Goal: Task Accomplishment & Management: Use online tool/utility

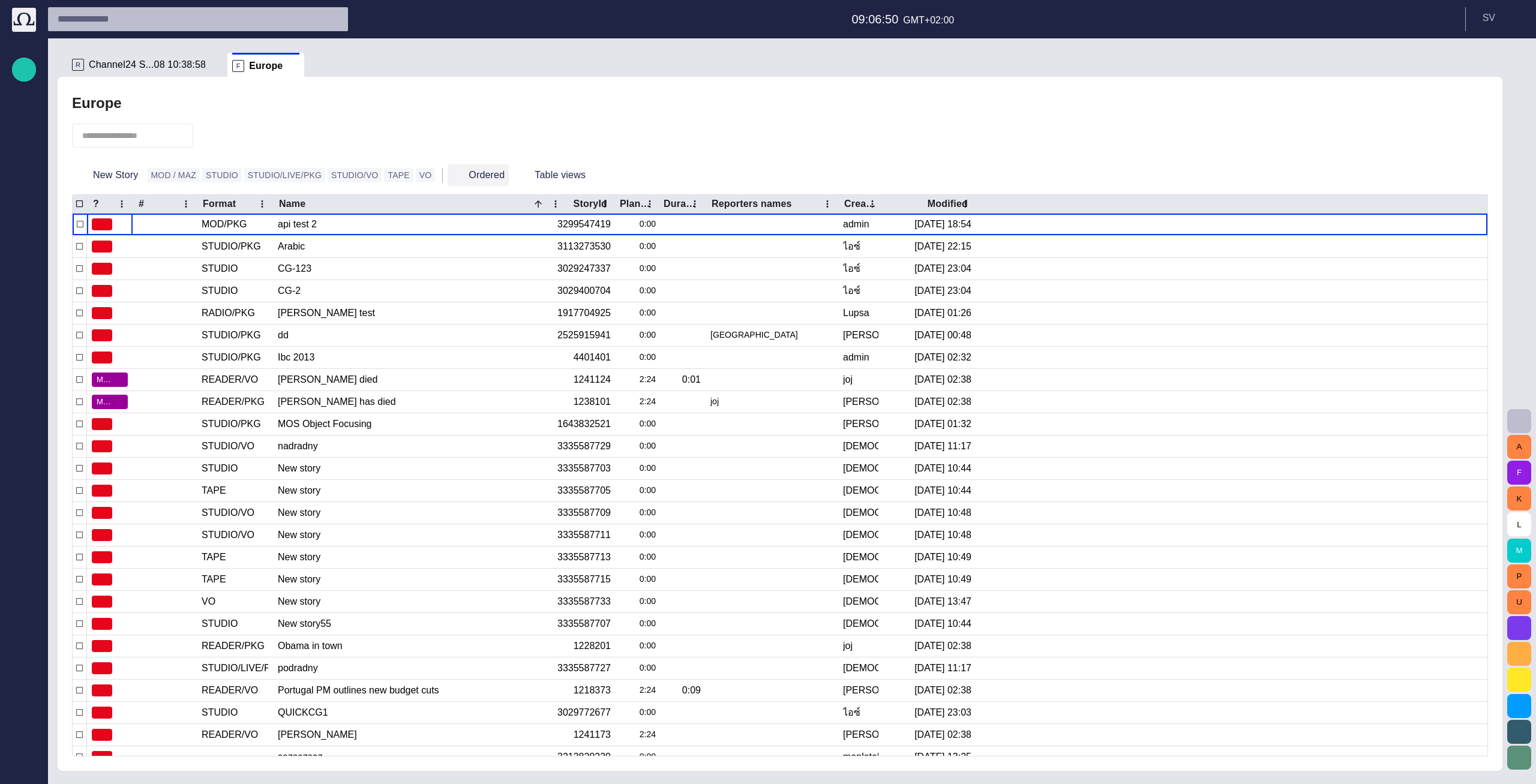
click at [447, 177] on button "Ordered" at bounding box center [478, 174] width 61 height 21
click at [19, 773] on div "button" at bounding box center [24, 767] width 24 height 24
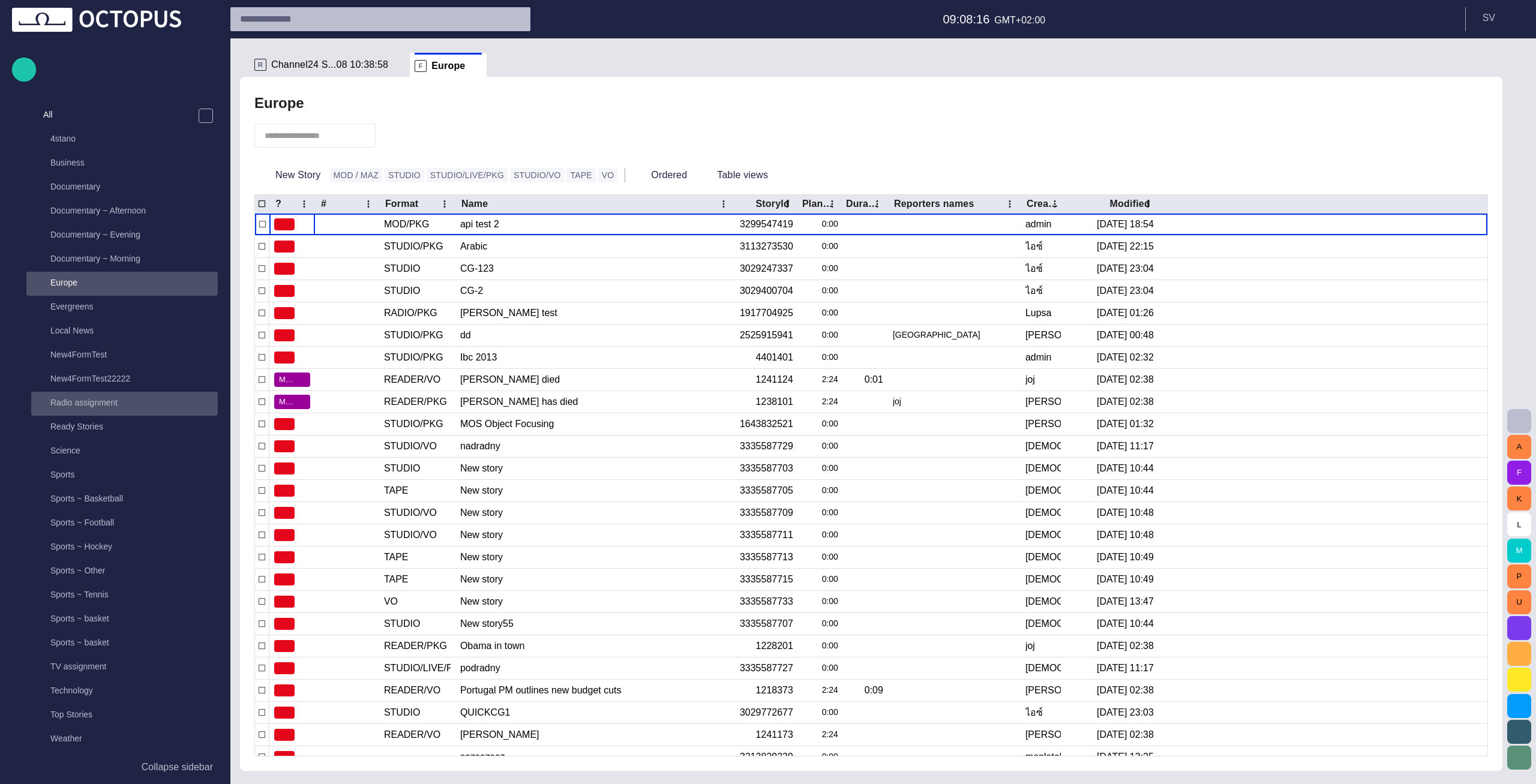
scroll to position [192, 0]
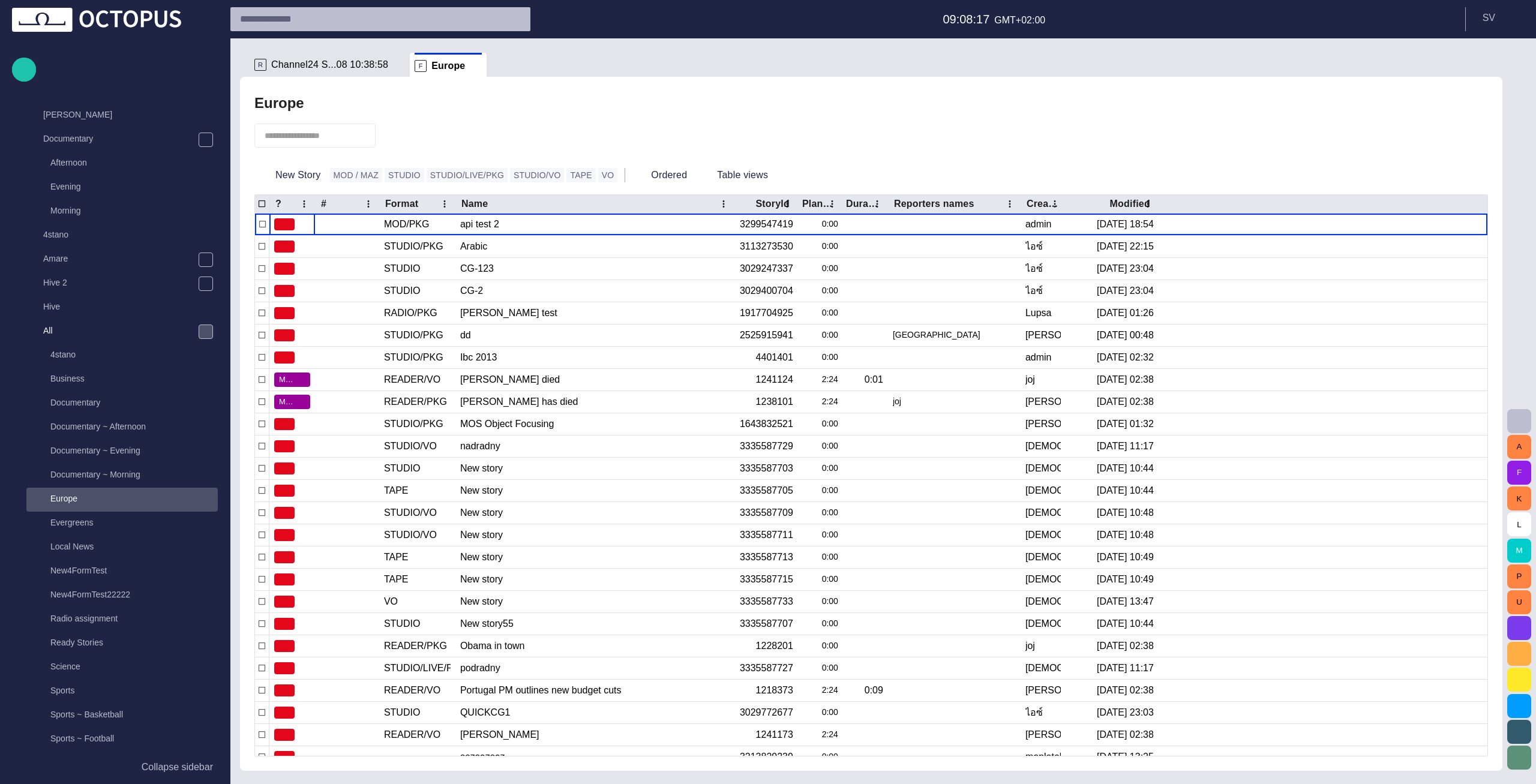
click at [203, 336] on span "main menu" at bounding box center [205, 332] width 9 height 9
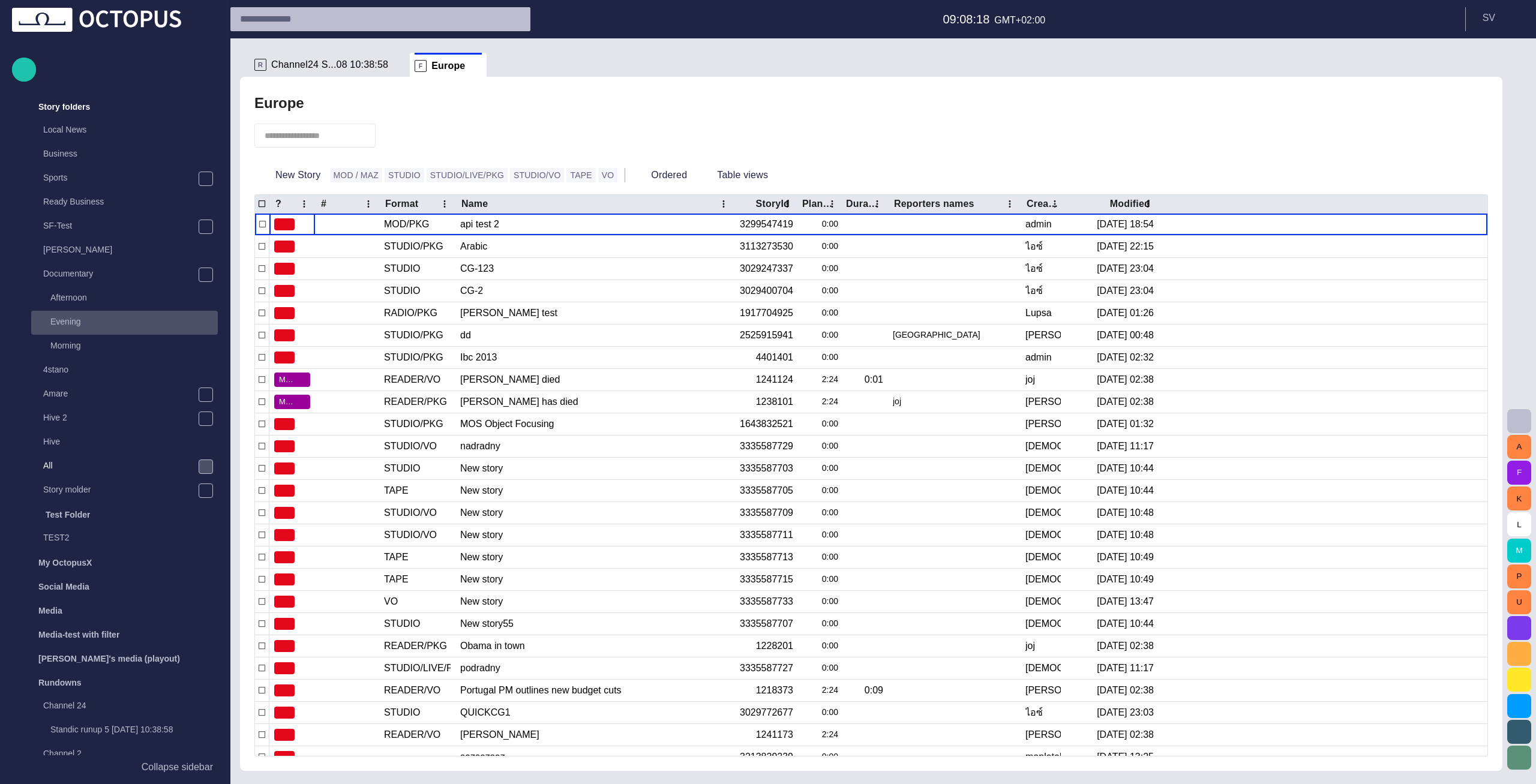
scroll to position [0, 0]
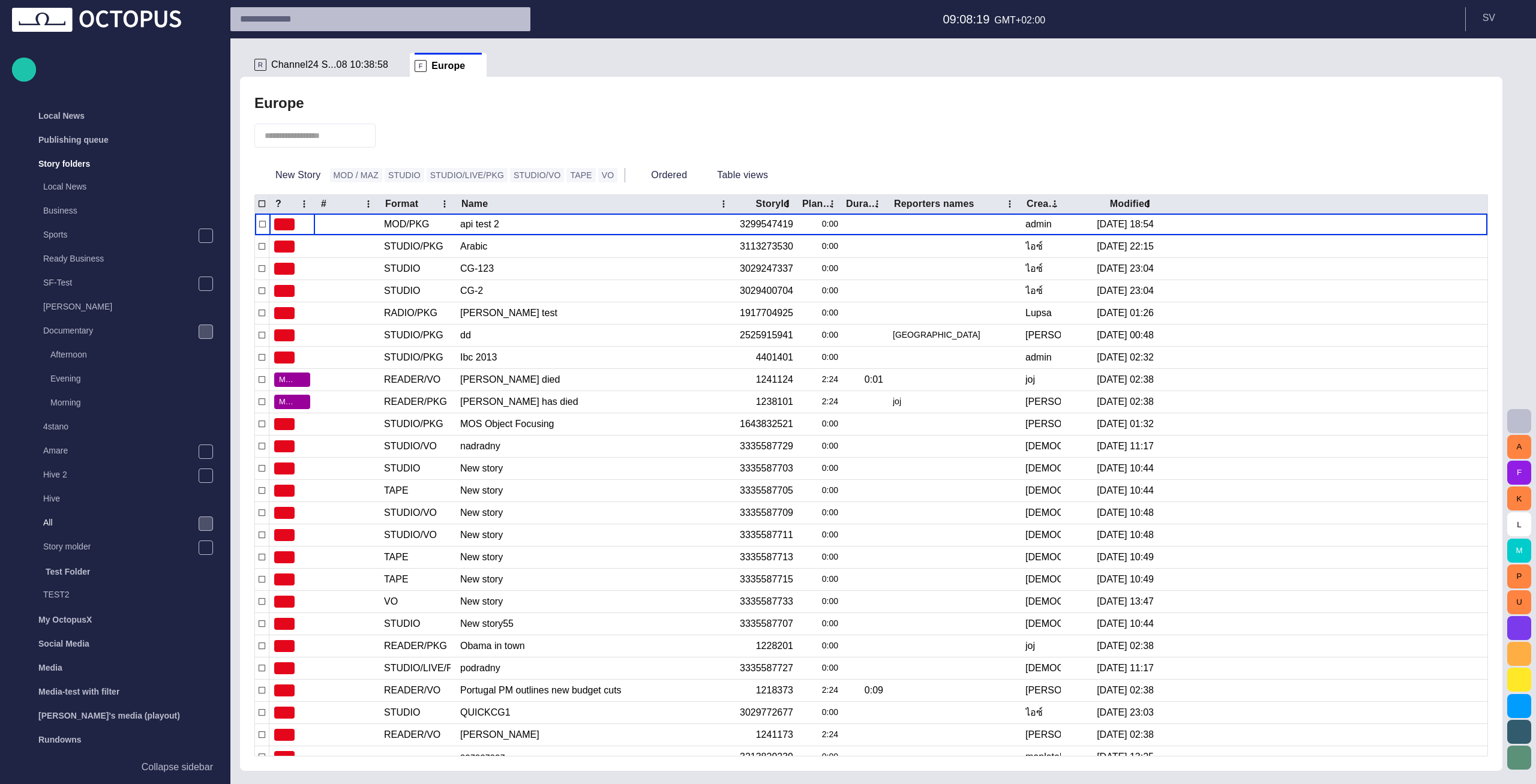
click at [204, 331] on span "main menu" at bounding box center [205, 332] width 9 height 9
click at [132, 469] on div "Story molder" at bounding box center [111, 474] width 170 height 17
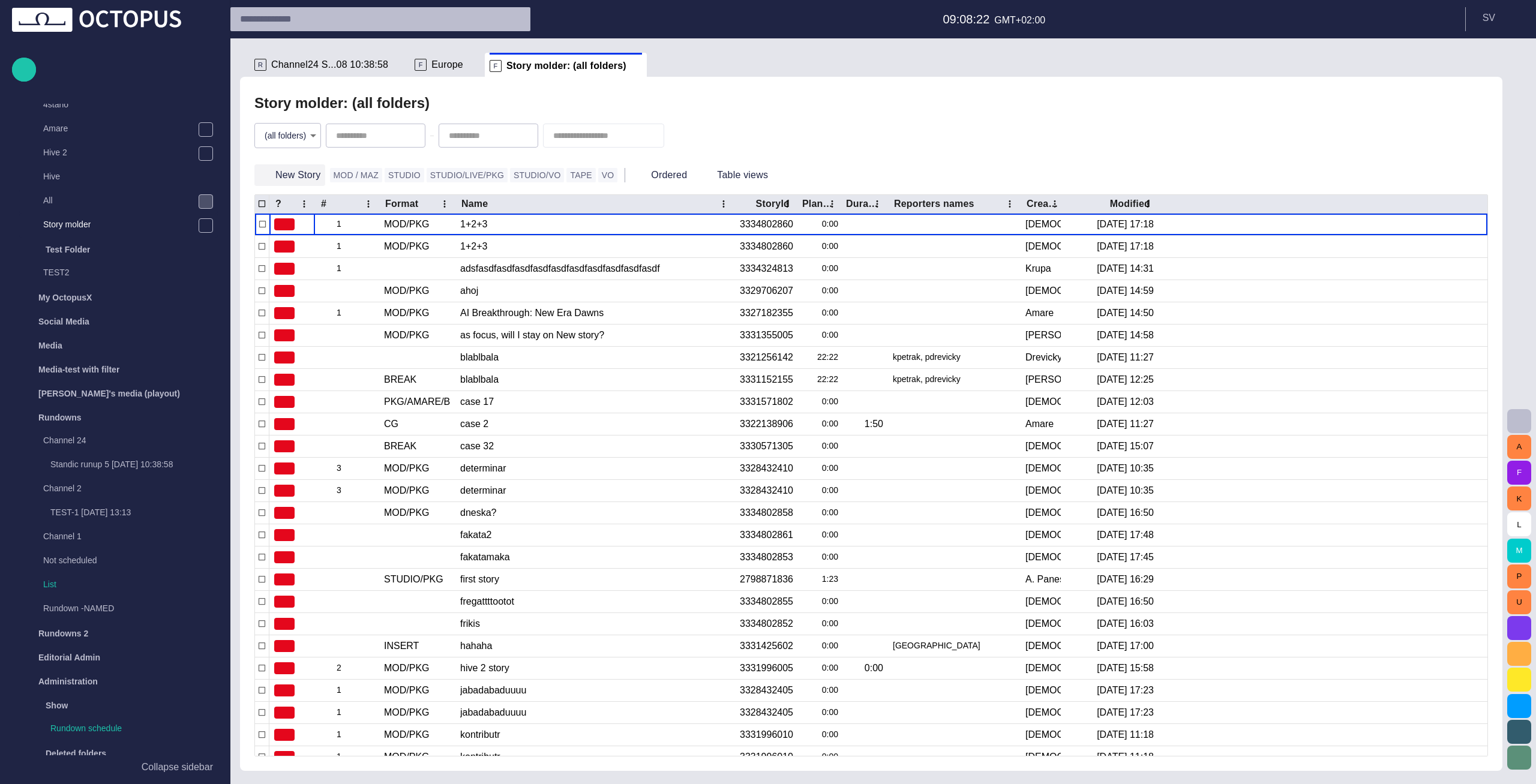
scroll to position [332, 0]
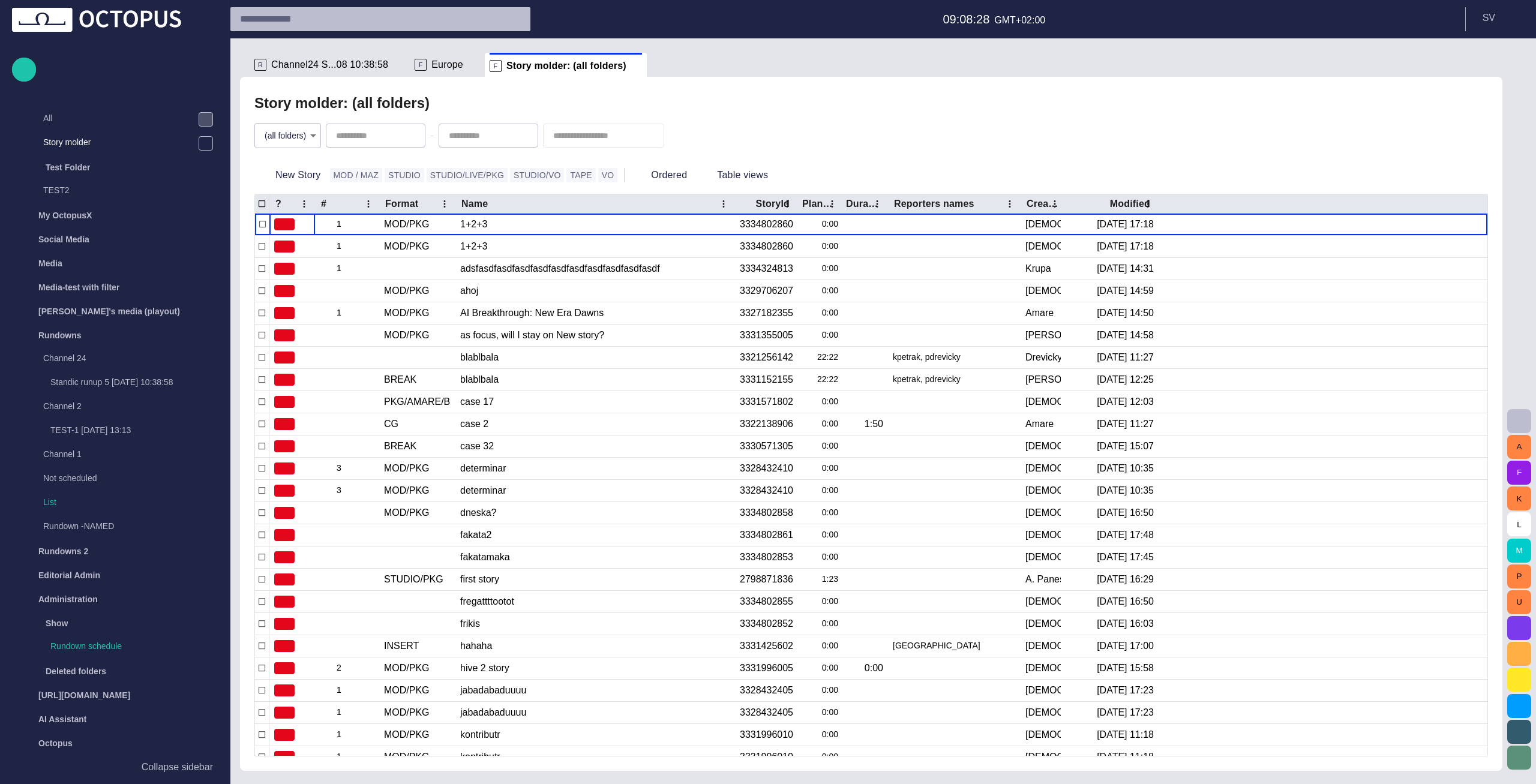
click at [297, 139] on body "Story Rundown Local News Publishing queue Story folders Local News Business Spo…" at bounding box center [768, 392] width 1536 height 784
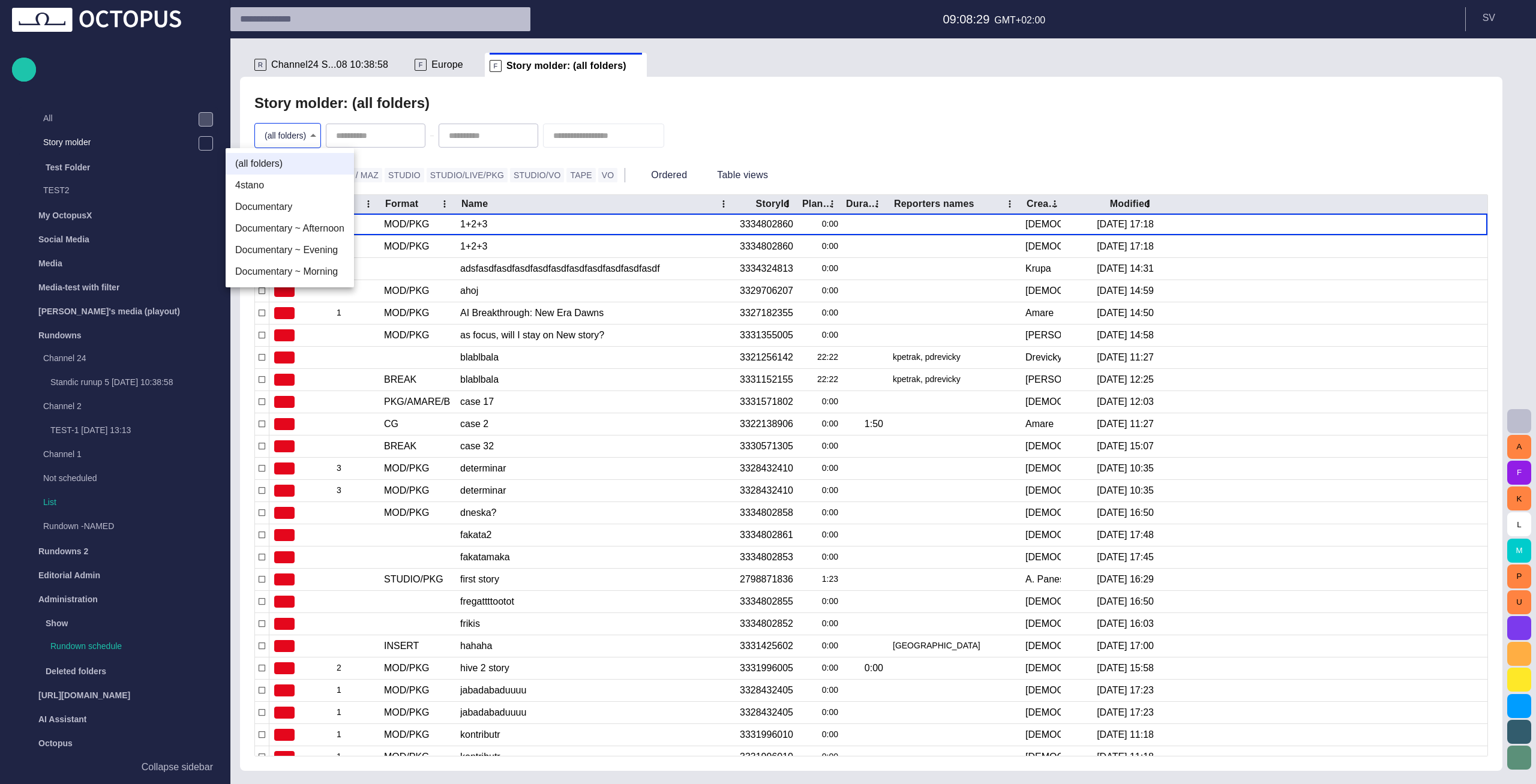
click at [297, 188] on li "4stano" at bounding box center [289, 185] width 128 height 21
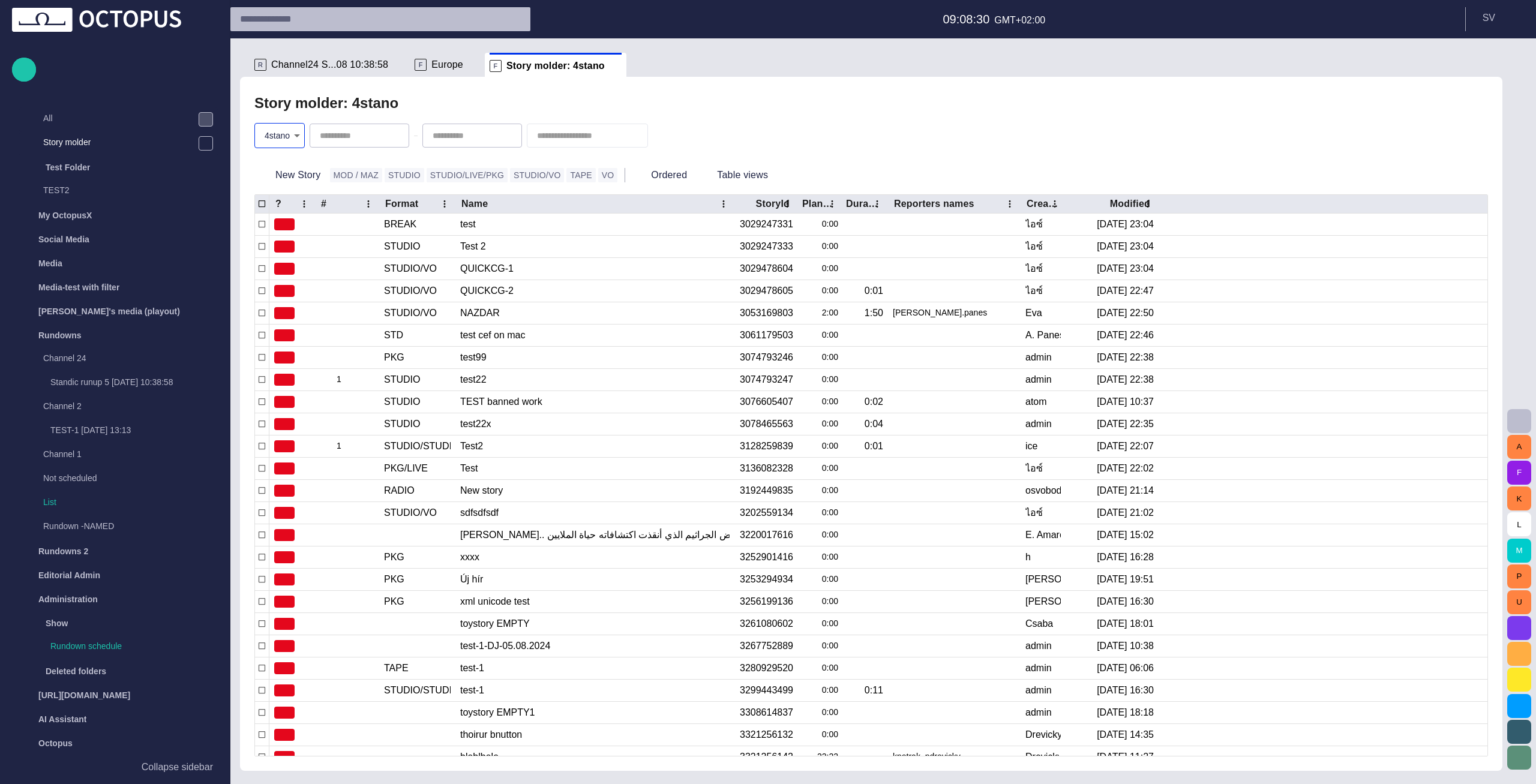
click at [292, 134] on body "**********" at bounding box center [768, 392] width 1536 height 784
click at [288, 202] on li "Documentary" at bounding box center [282, 207] width 128 height 21
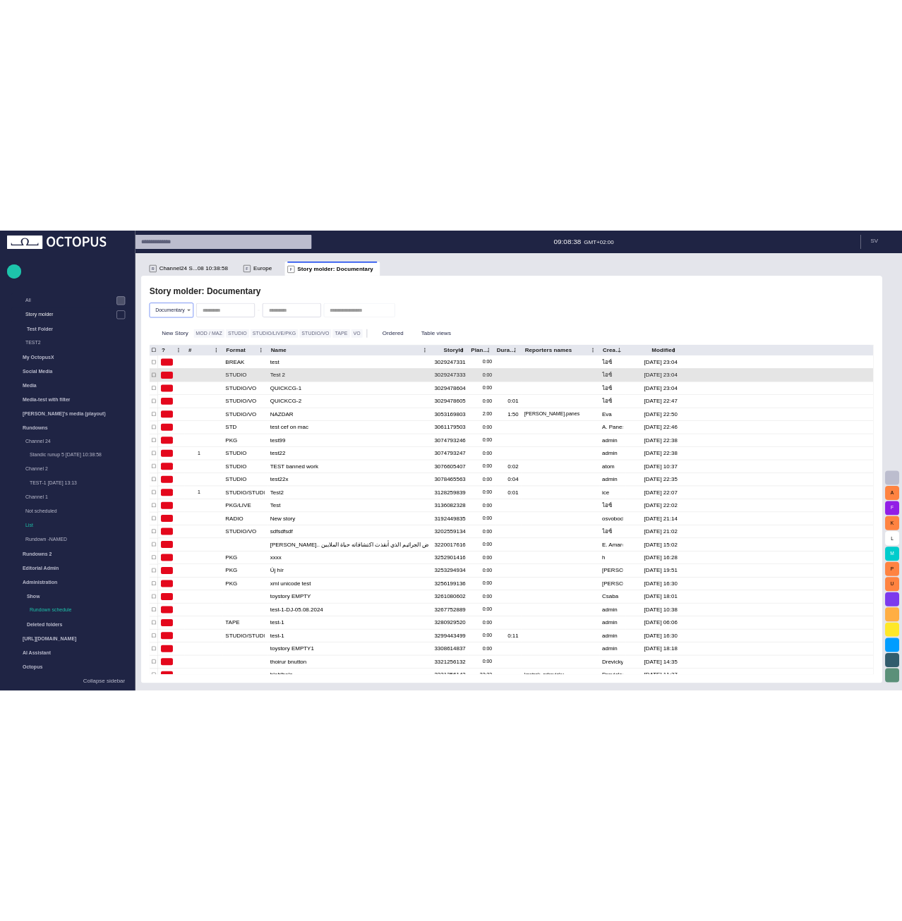
scroll to position [0, 0]
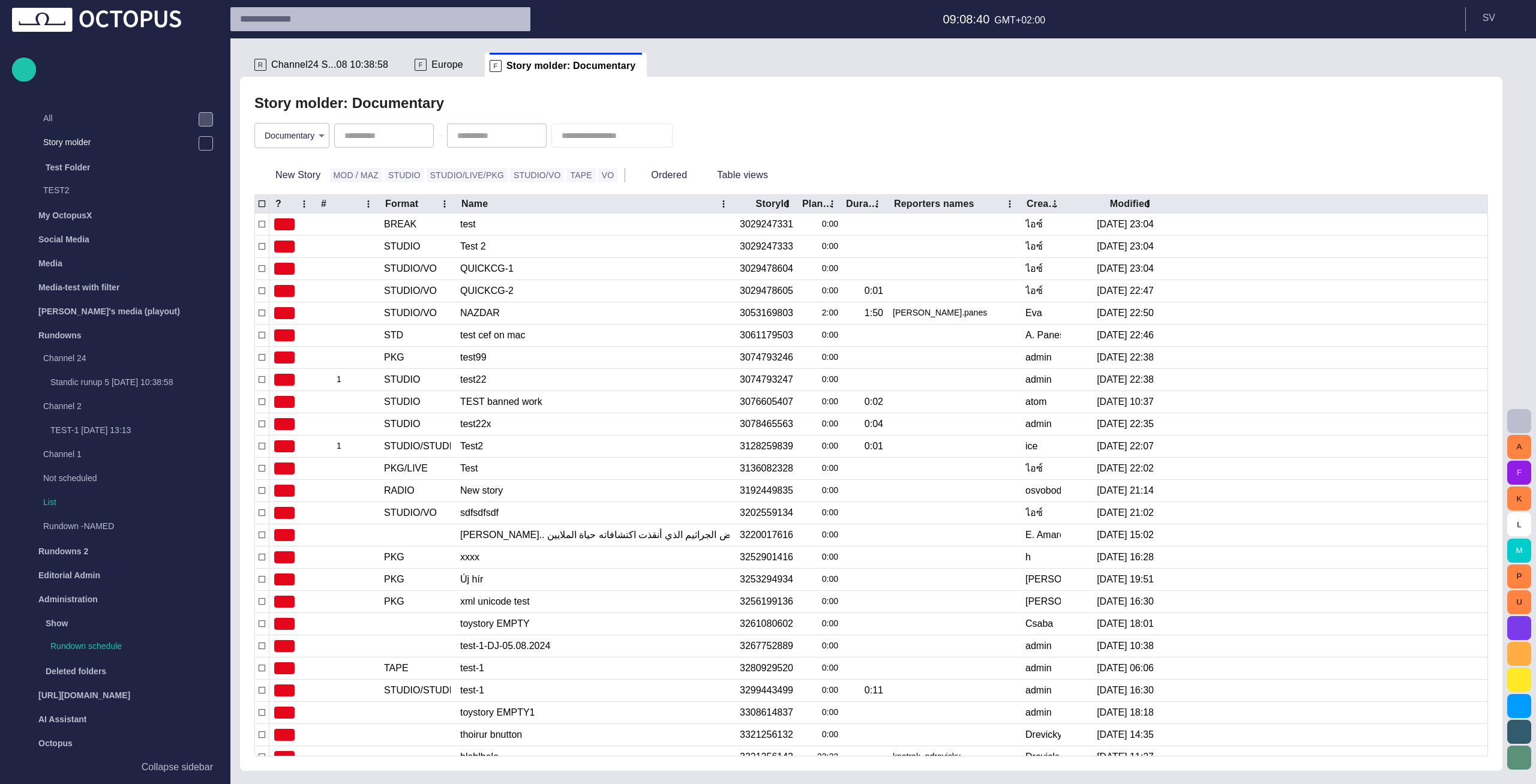
click at [324, 150] on div "Documentary ********" at bounding box center [871, 135] width 1234 height 41
click at [322, 145] on body "Story Rundown Local News Publishing queue Story folders Local News Business Spo…" at bounding box center [768, 392] width 1536 height 784
click at [313, 225] on li "Documentary ~ Afternoon" at bounding box center [293, 228] width 128 height 21
click at [329, 138] on body "Story Rundown Local News Publishing queue Story folders Local News Business Spo…" at bounding box center [768, 392] width 1536 height 784
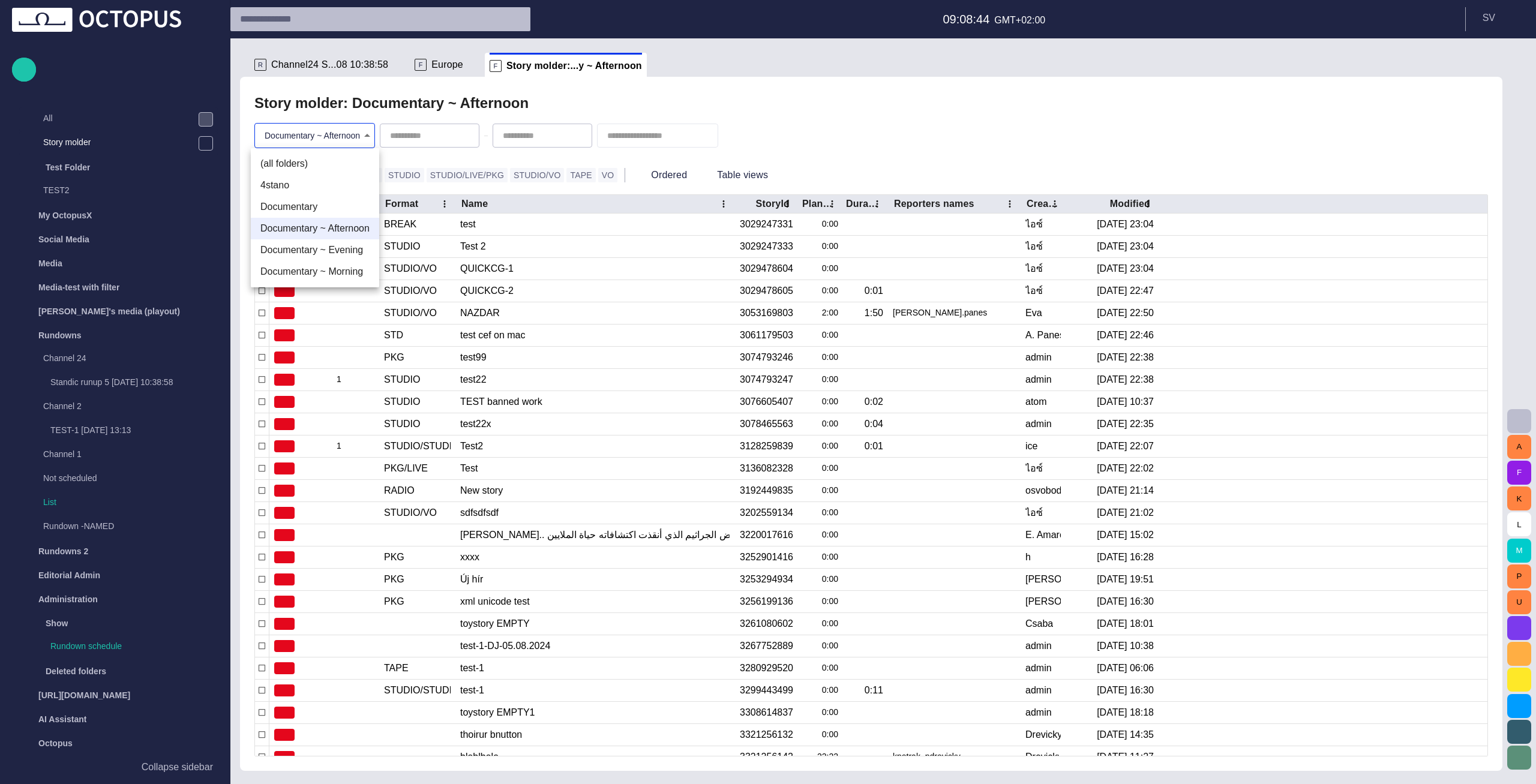
click at [322, 246] on li "Documentary ~ Evening" at bounding box center [315, 250] width 128 height 21
click at [331, 130] on body "Story Rundown Local News Publishing queue Story folders Local News Business Spo…" at bounding box center [768, 392] width 1536 height 784
click at [328, 267] on li "Documentary ~ Morning" at bounding box center [311, 271] width 128 height 21
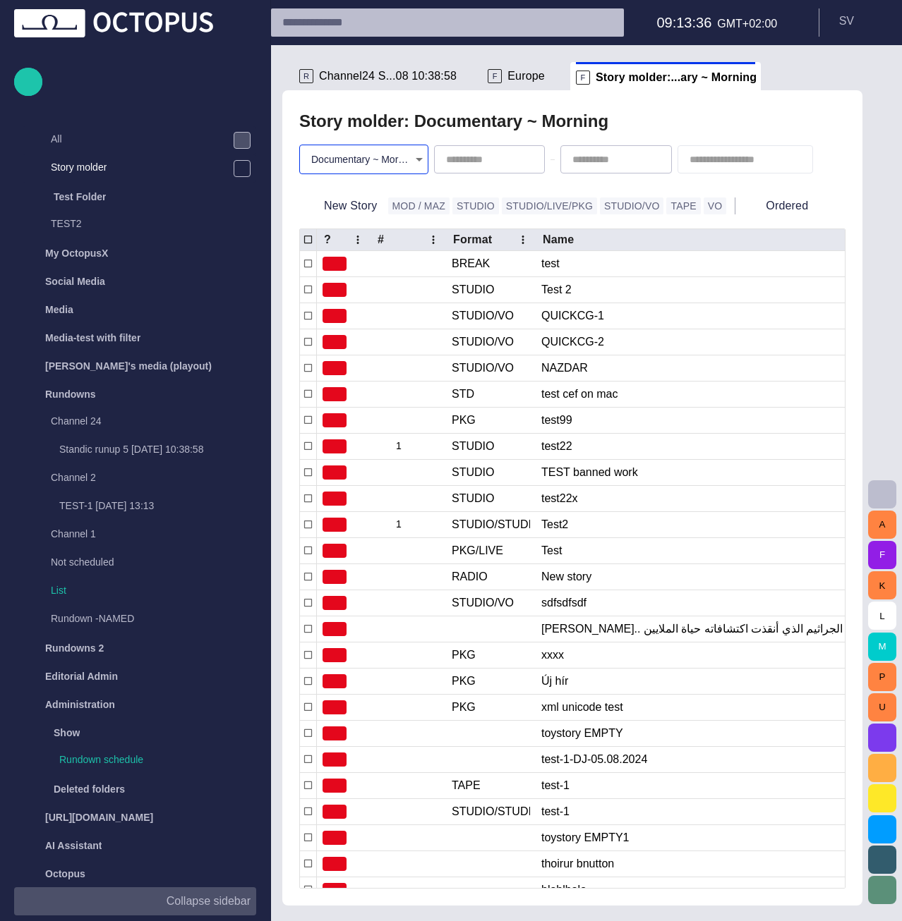
click at [218, 895] on p "Collapse sidebar" at bounding box center [209, 901] width 84 height 17
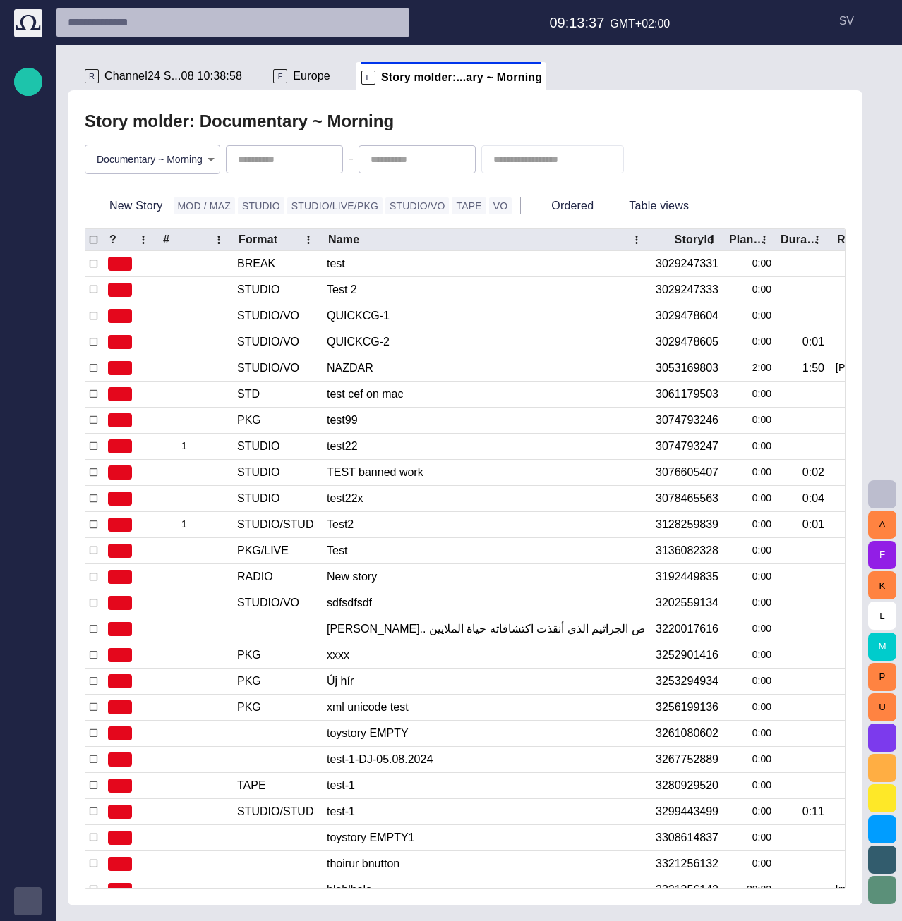
click at [178, 155] on body "Story Rundown Local News Publishing queue Story folders My OctopusX Social Medi…" at bounding box center [451, 460] width 902 height 921
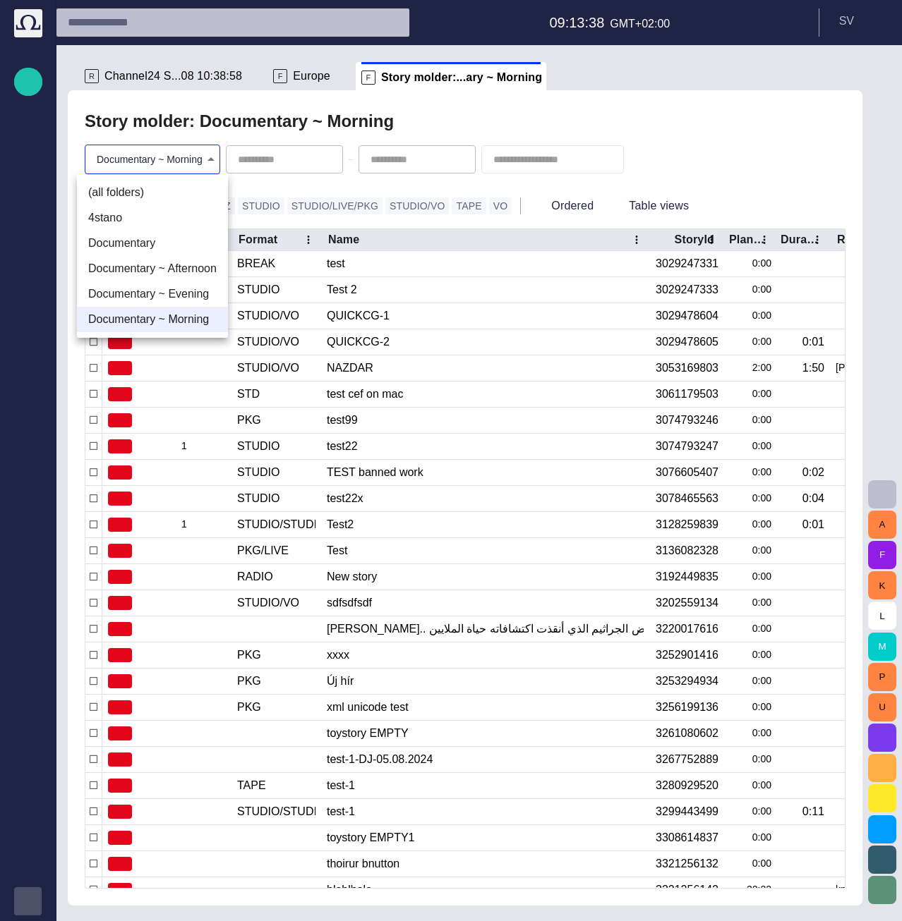
click at [164, 190] on li "(all folders)" at bounding box center [152, 192] width 151 height 25
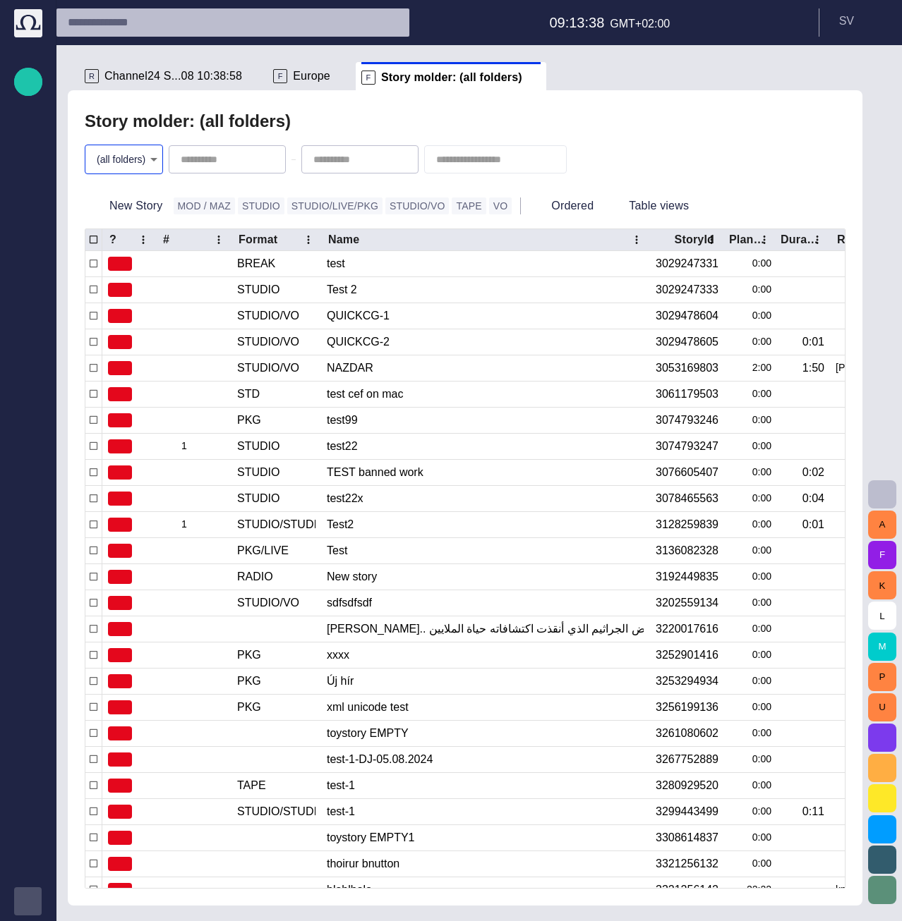
type input "*"
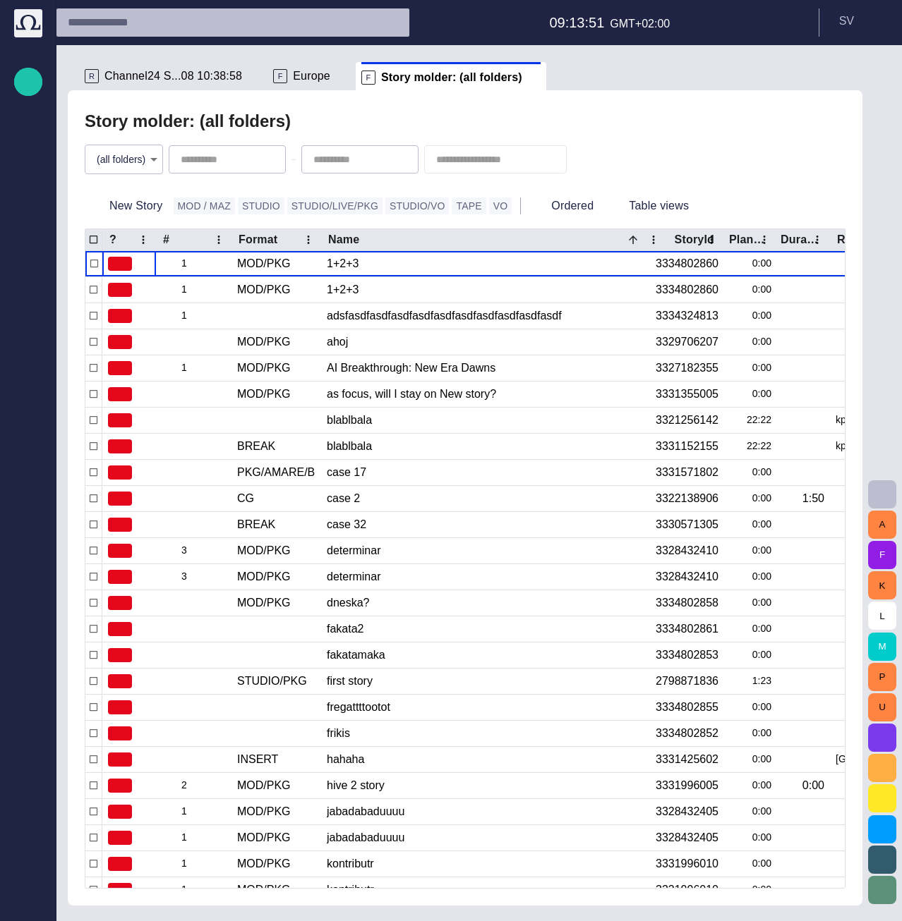
click at [144, 152] on body "Story Rundown Local News Publishing queue Story folders My OctopusX Social Medi…" at bounding box center [451, 460] width 902 height 921
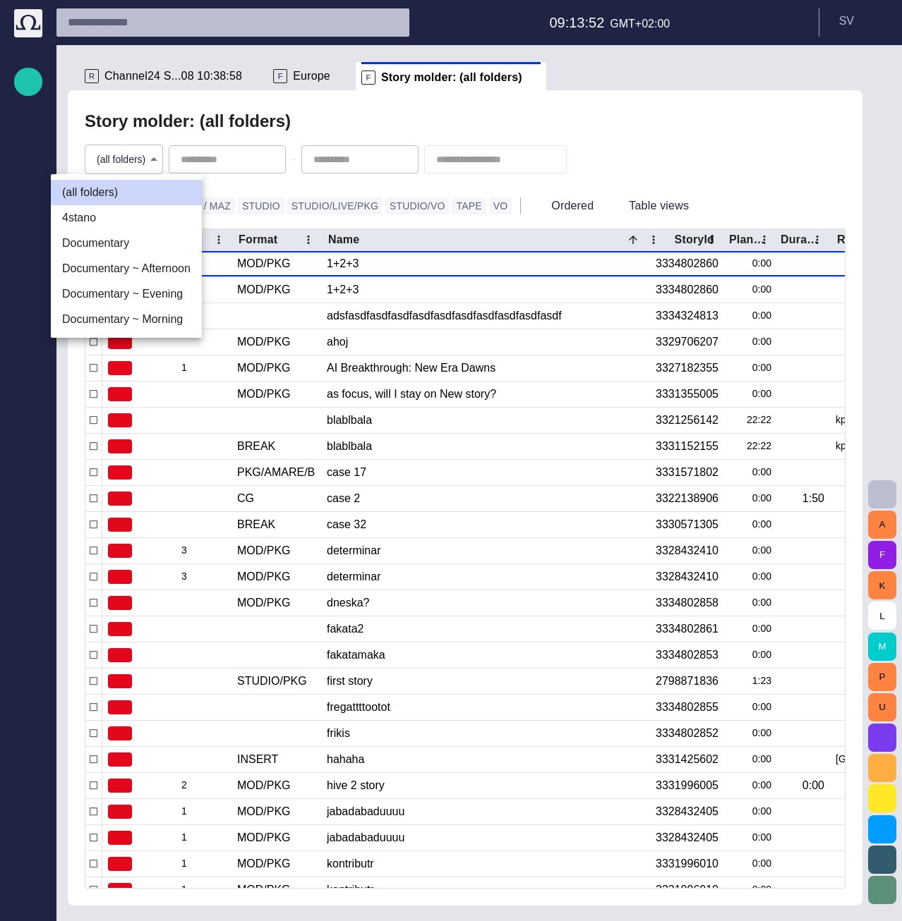
click at [130, 219] on li "4stano" at bounding box center [126, 217] width 151 height 25
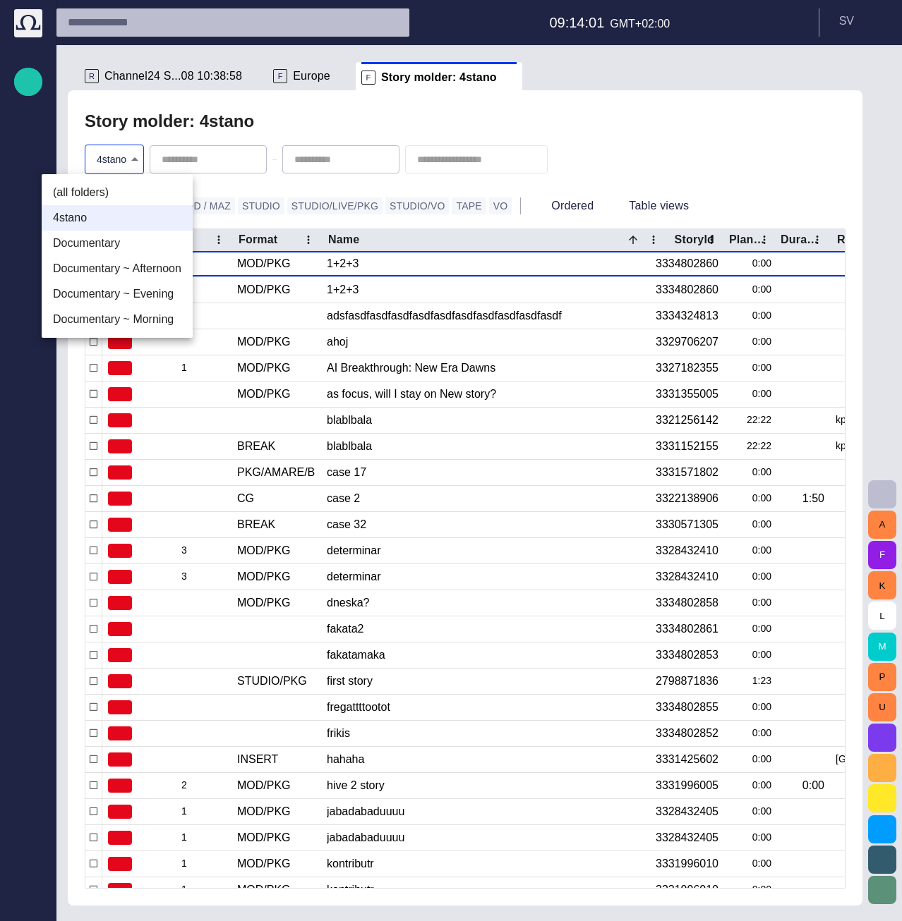
click at [129, 164] on body "**********" at bounding box center [451, 460] width 902 height 921
click at [114, 241] on li "Documentary" at bounding box center [117, 243] width 151 height 25
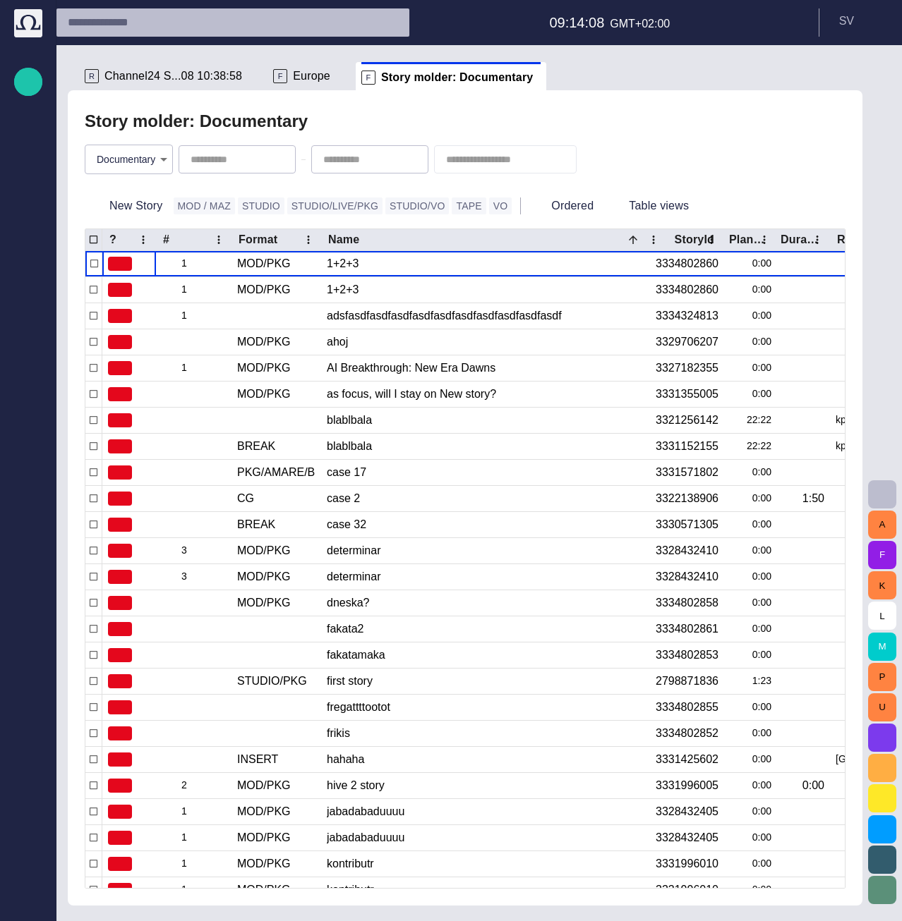
click at [157, 161] on body "Story Rundown Local News Publishing queue Story folders My OctopusX Social Medi…" at bounding box center [451, 460] width 902 height 921
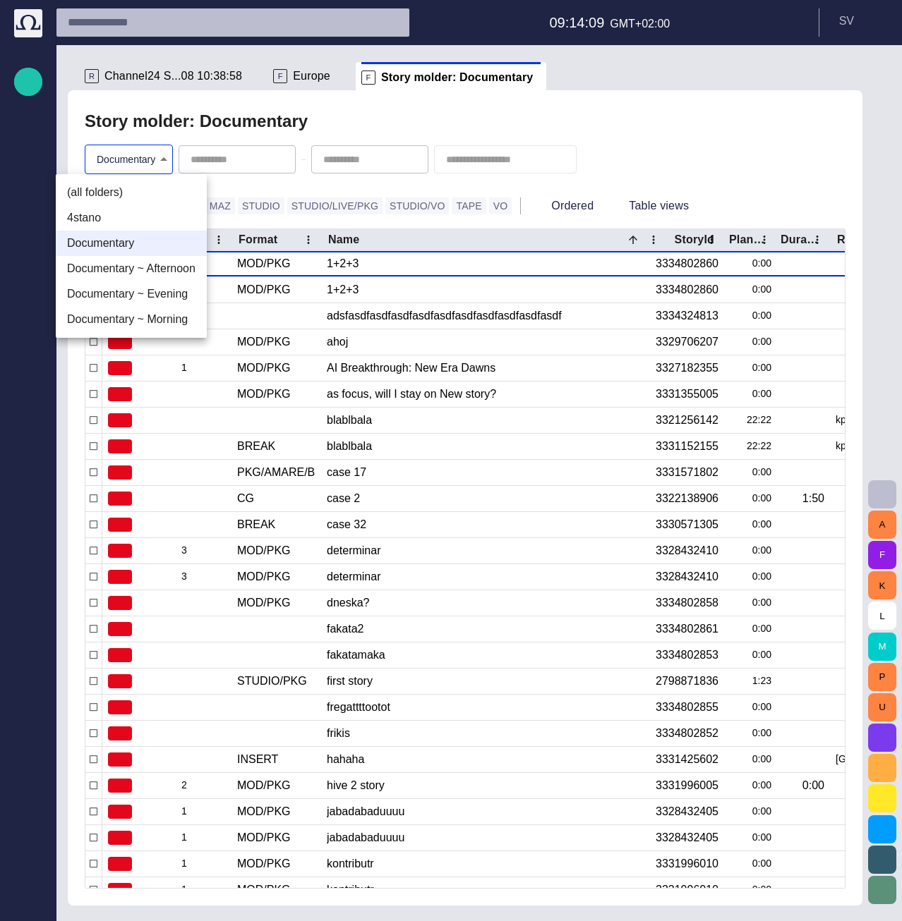
click at [147, 272] on li "Documentary ~ Afternoon" at bounding box center [131, 268] width 151 height 25
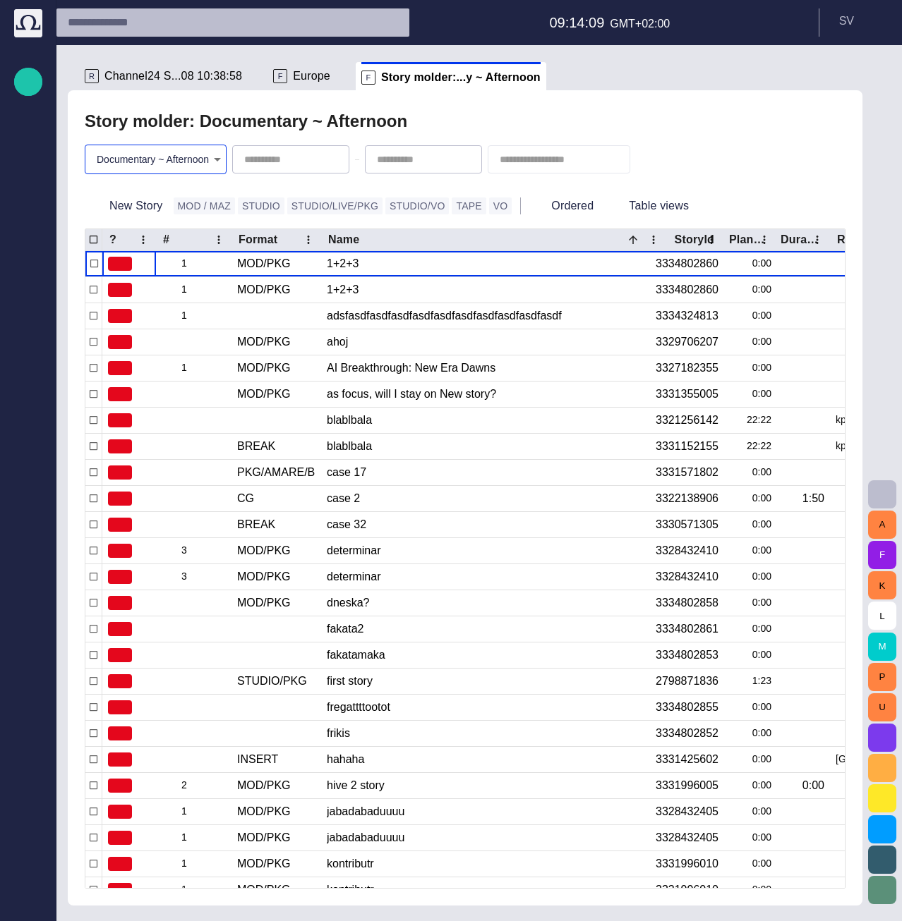
type input "********"
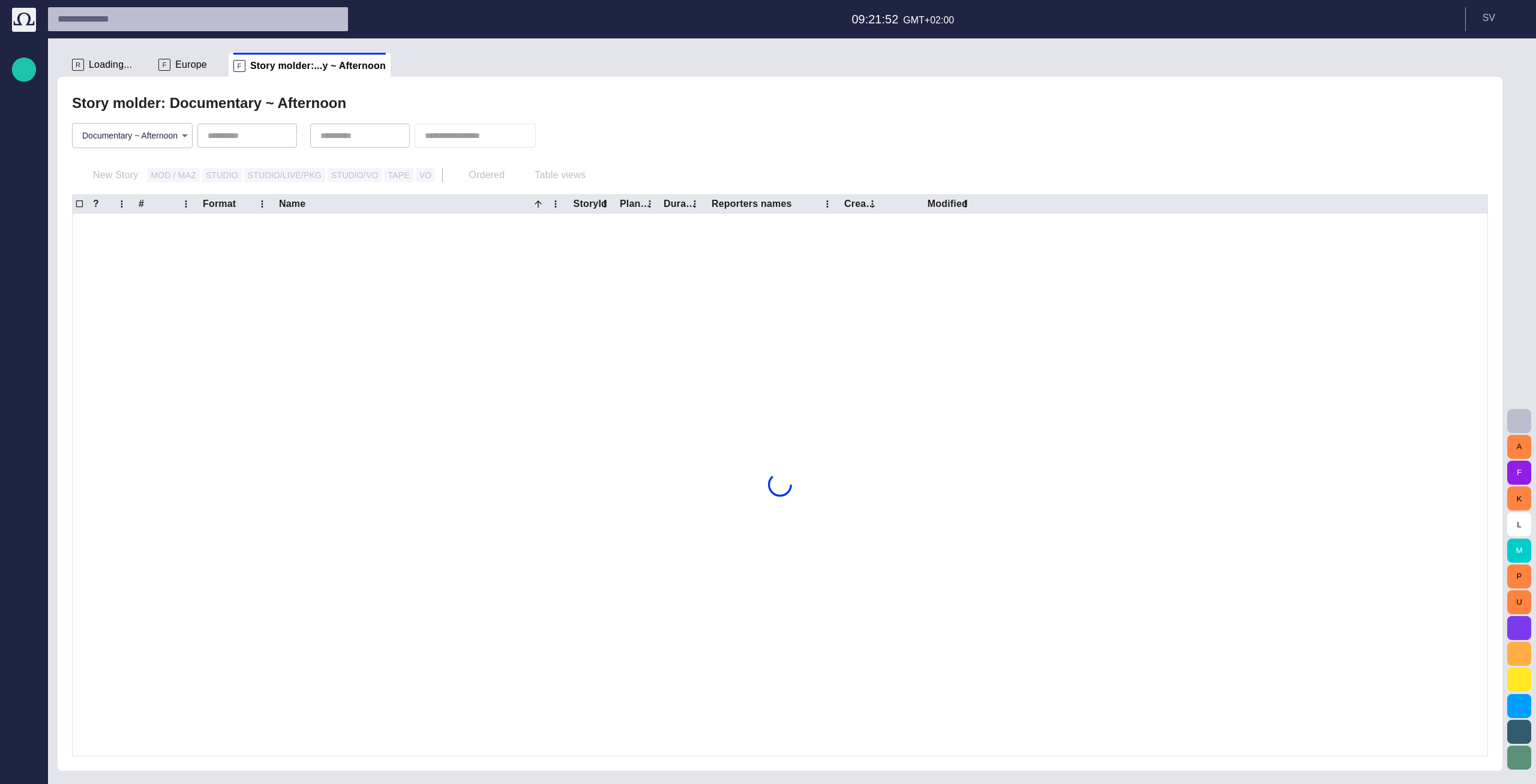
click at [166, 139] on body "Story Rundown Local News Publishing queue Story folders My OctopusX Social Medi…" at bounding box center [768, 392] width 1536 height 784
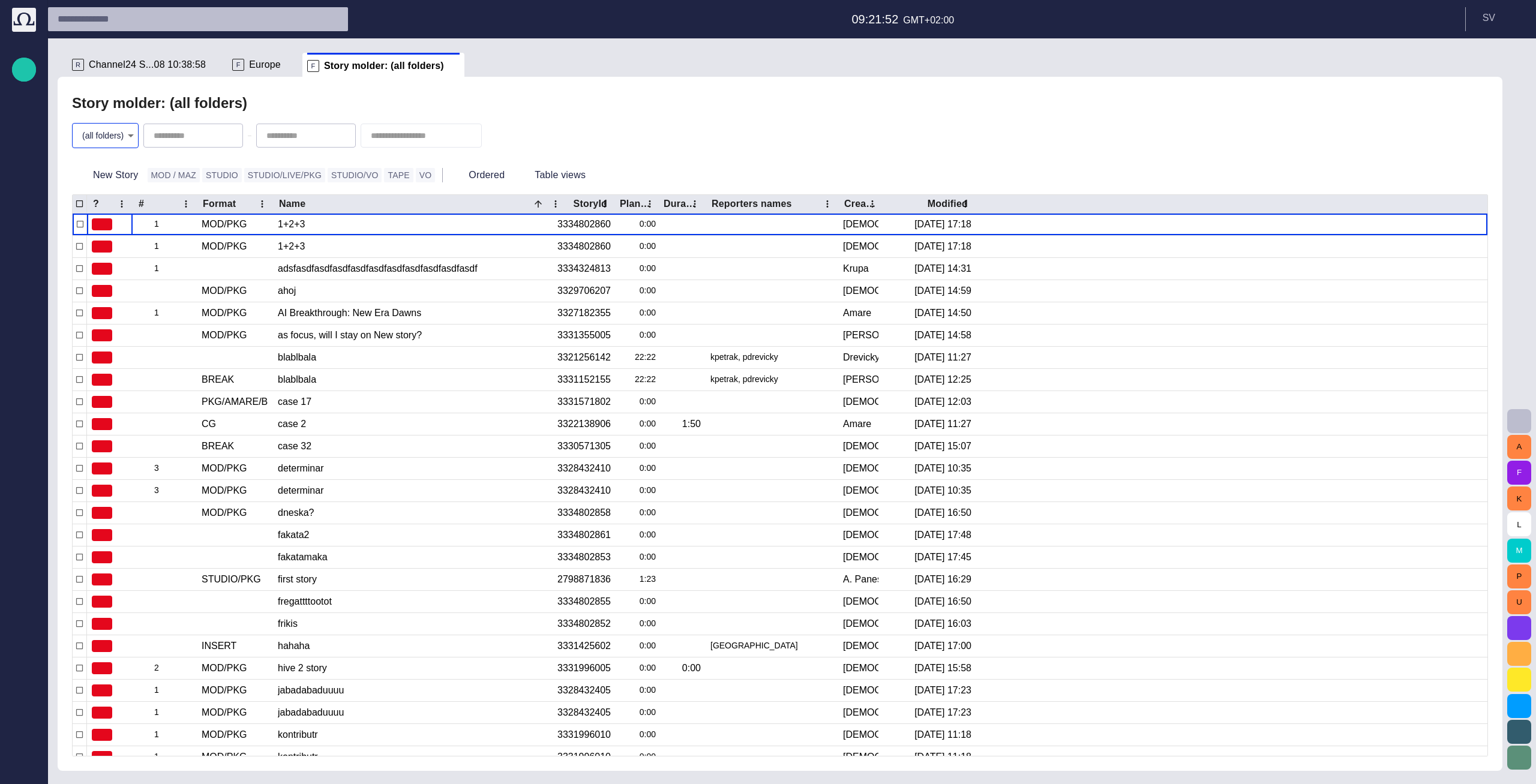
type input "*"
click at [327, 181] on button "STUDIO/VO" at bounding box center [355, 175] width 54 height 14
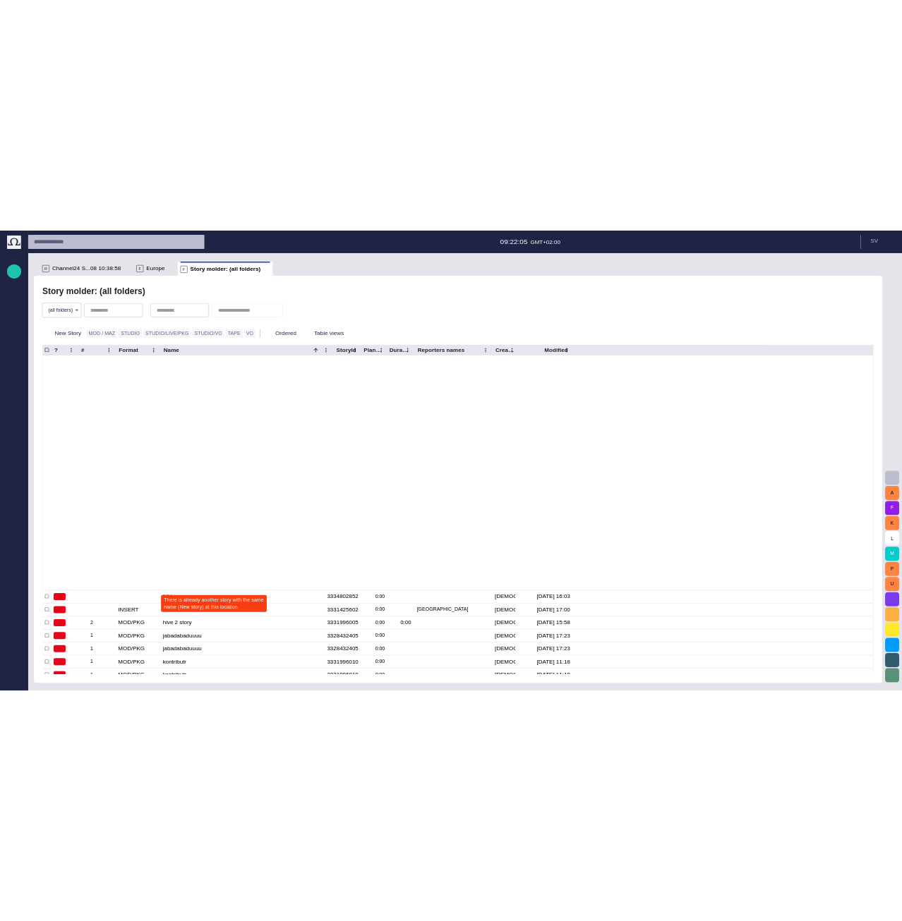
scroll to position [471, 0]
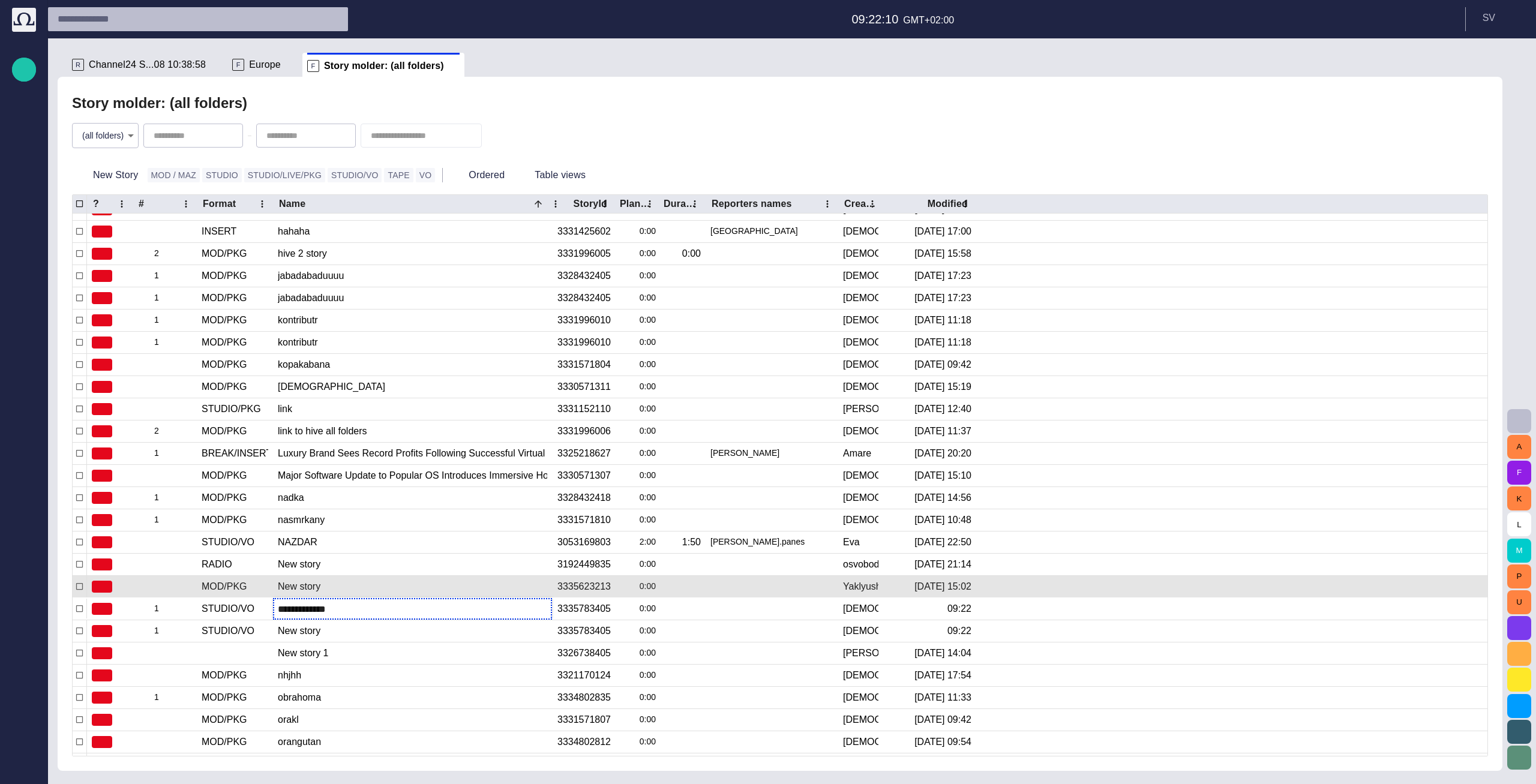
type input "**********"
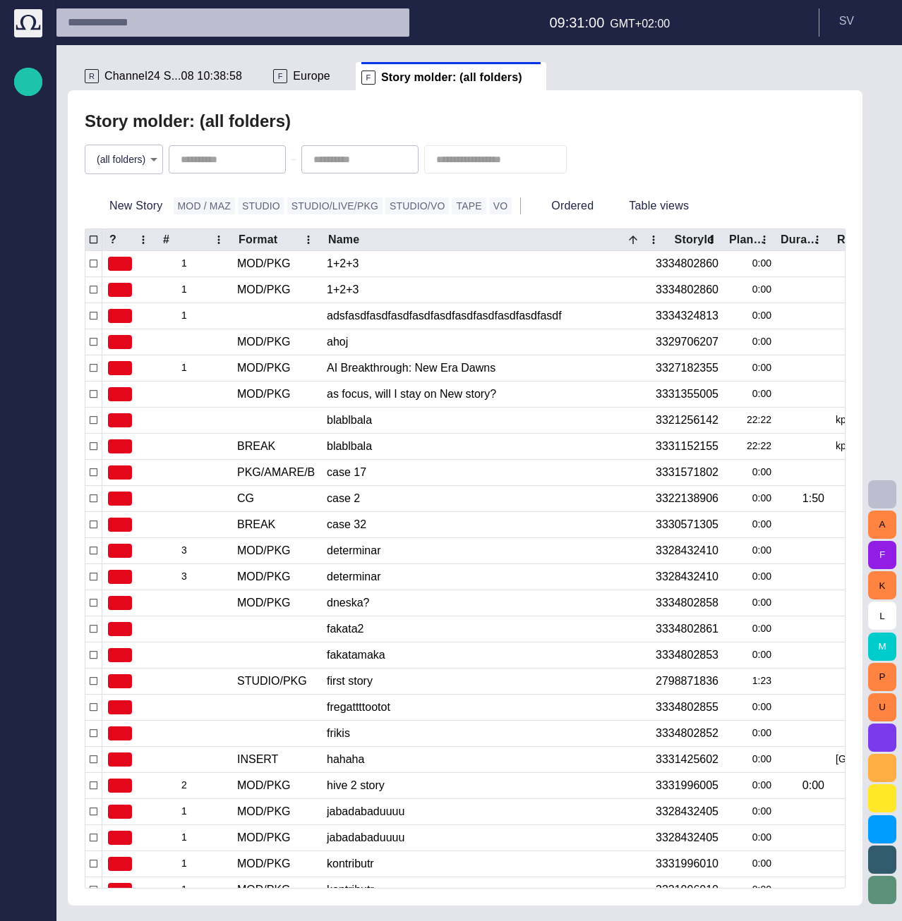
scroll to position [0, 0]
click at [143, 159] on body "Story Rundown Local News Publishing queue Story folders My OctopusX Social Medi…" at bounding box center [451, 460] width 902 height 921
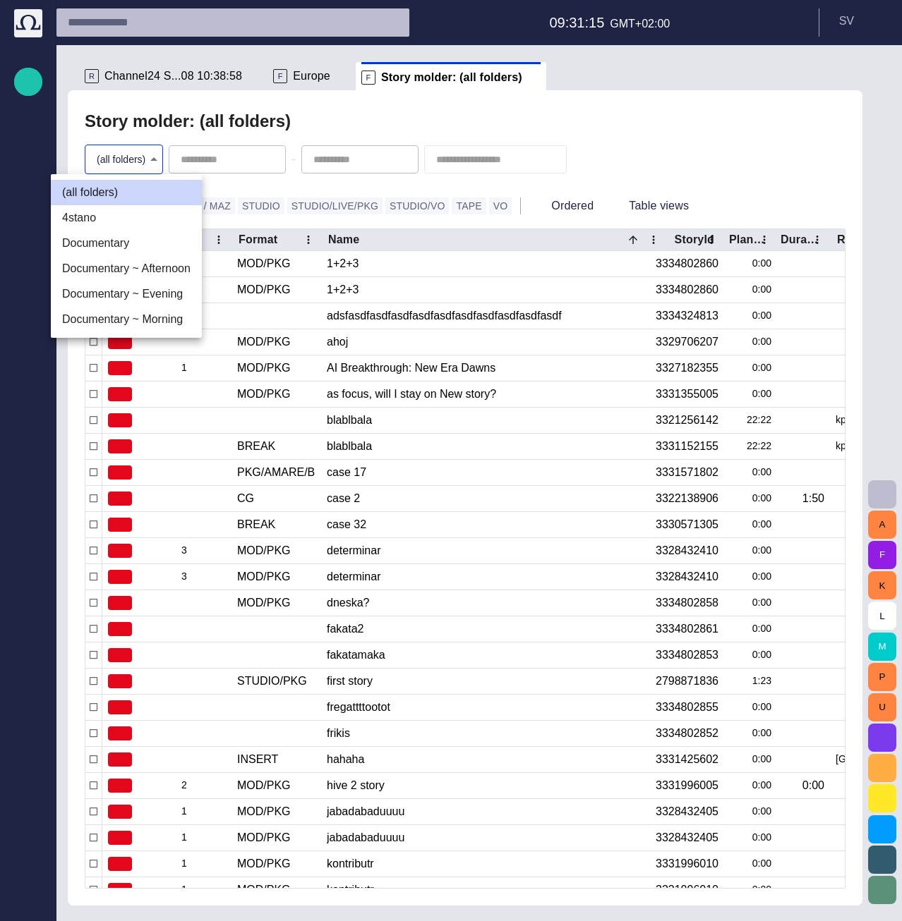
click at [126, 308] on li "Documentary ~ Morning" at bounding box center [126, 319] width 151 height 25
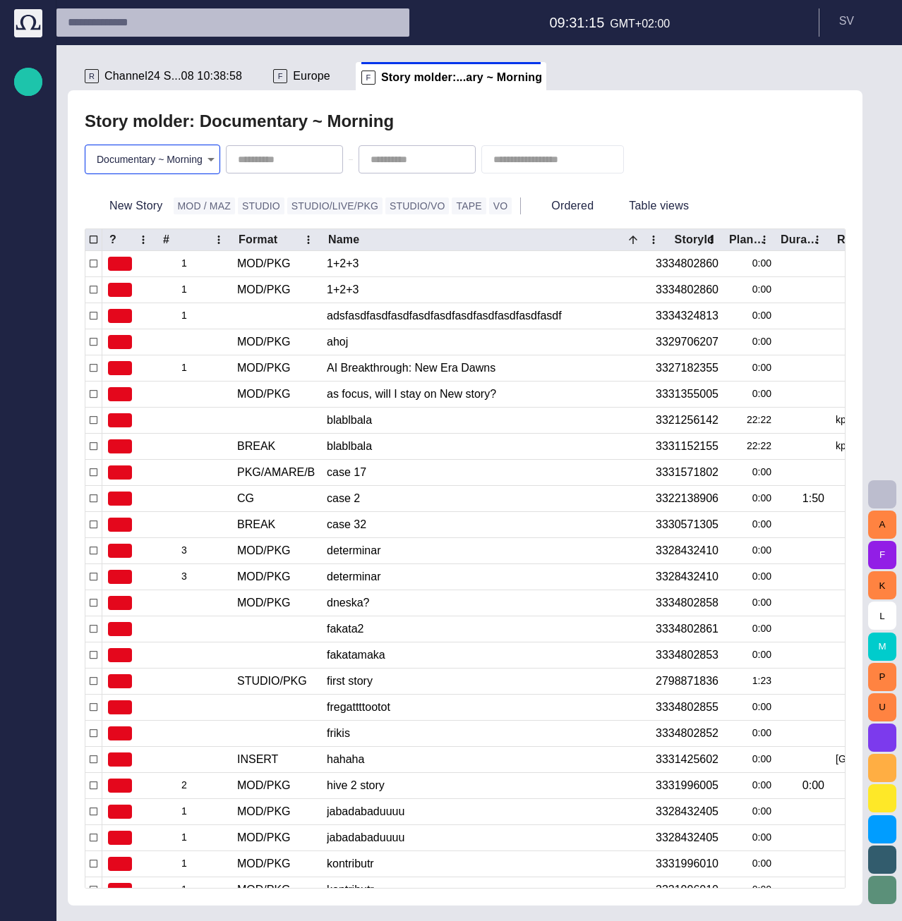
type input "********"
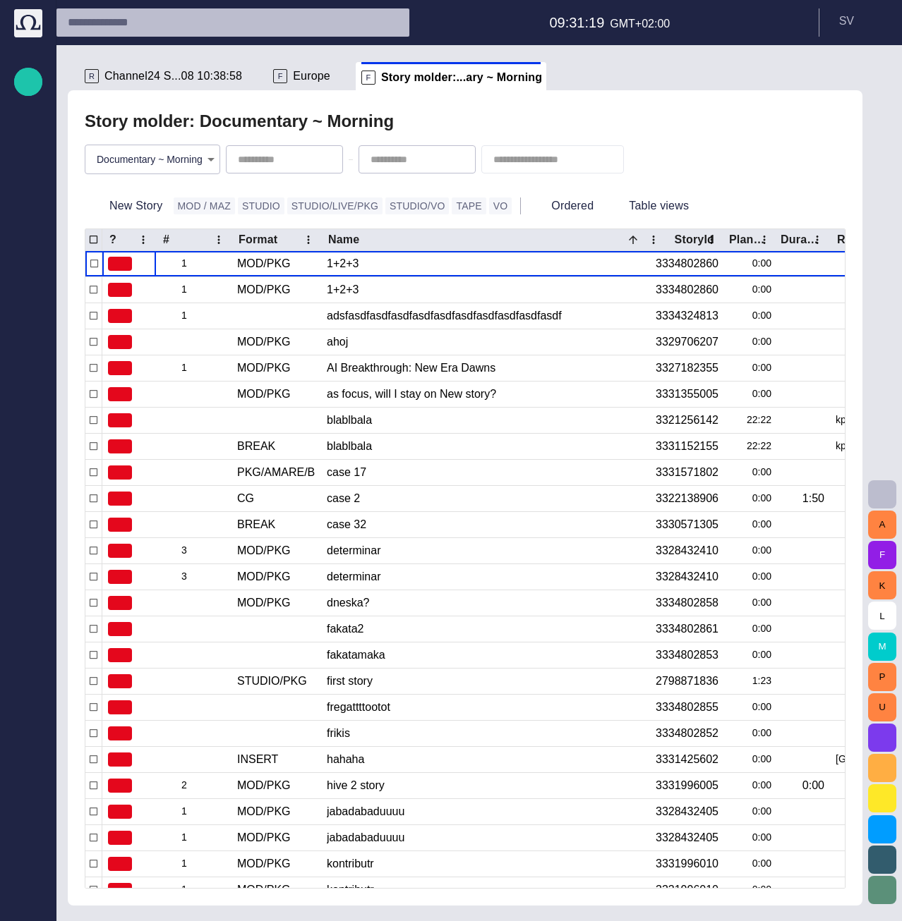
click at [142, 168] on body "Story Rundown Local News Publishing queue Story folders My OctopusX Social Medi…" at bounding box center [451, 460] width 902 height 921
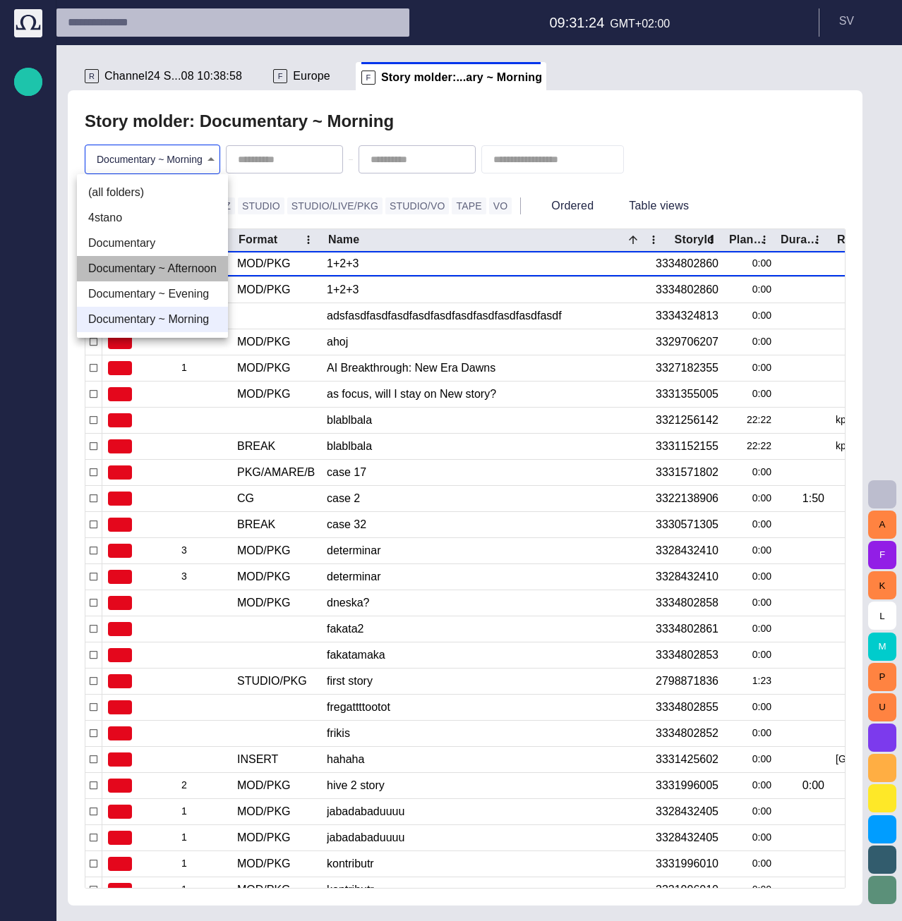
click at [171, 270] on li "Documentary ~ Afternoon" at bounding box center [152, 268] width 151 height 25
type input "********"
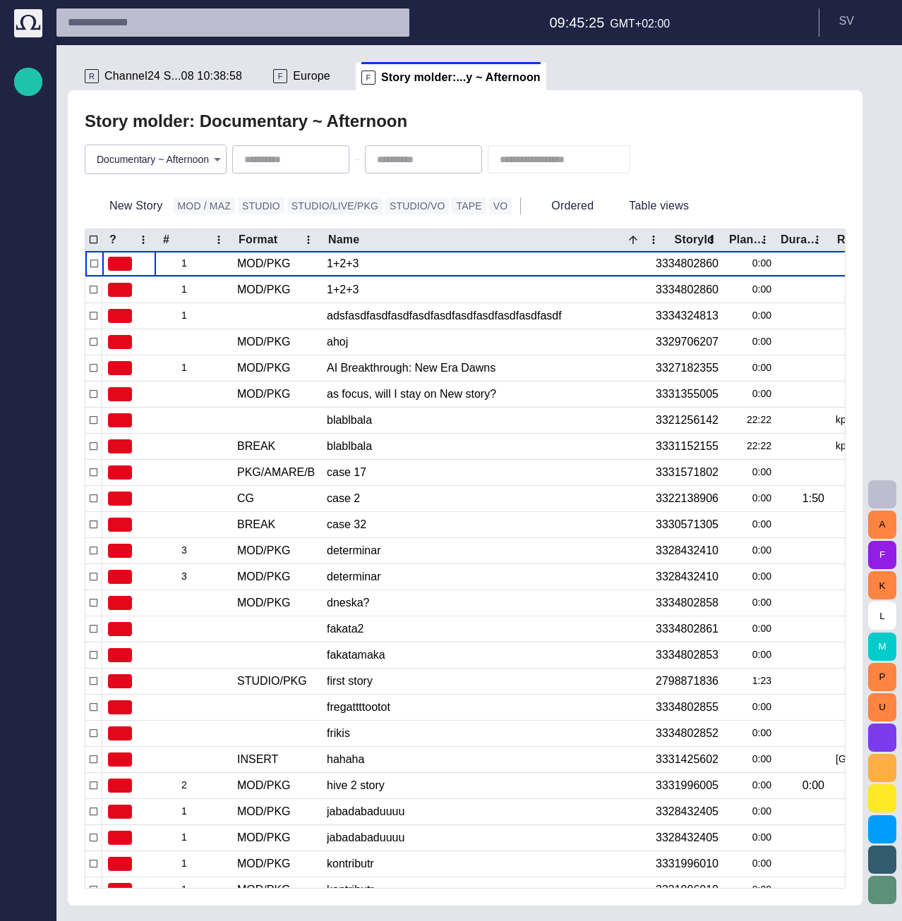
click at [160, 163] on body "Story Rundown Local News Publishing queue Story folders My OctopusX Social Medi…" at bounding box center [451, 460] width 902 height 921
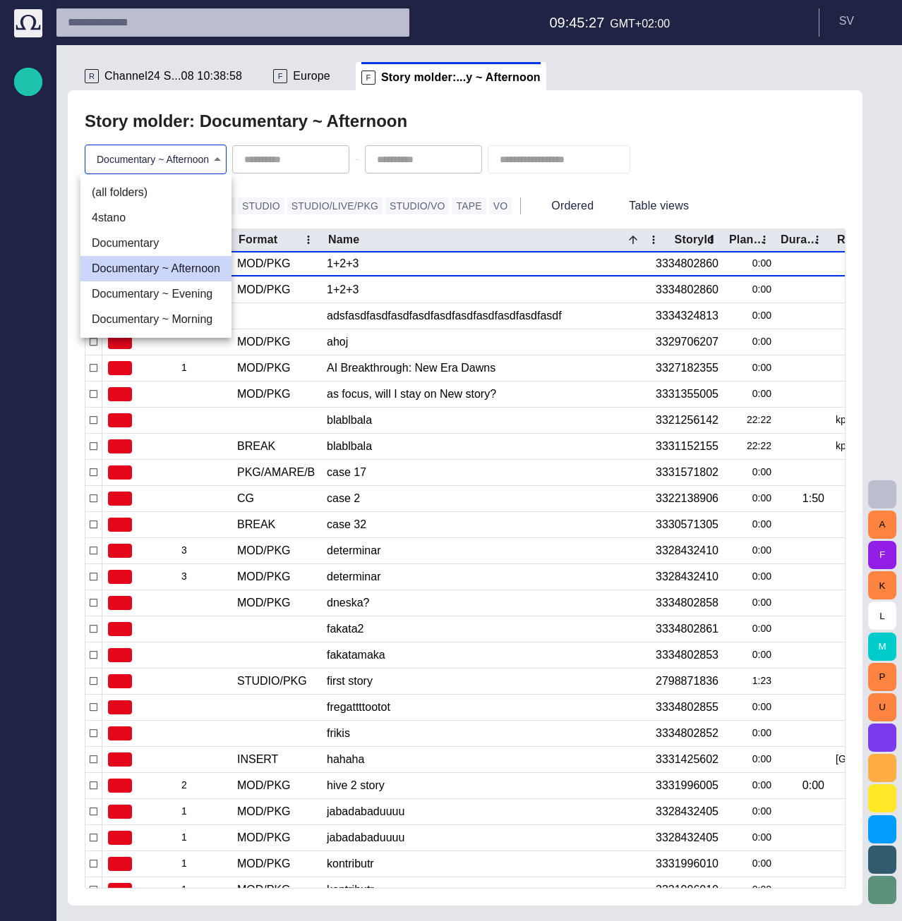
click at [488, 105] on div at bounding box center [451, 460] width 902 height 921
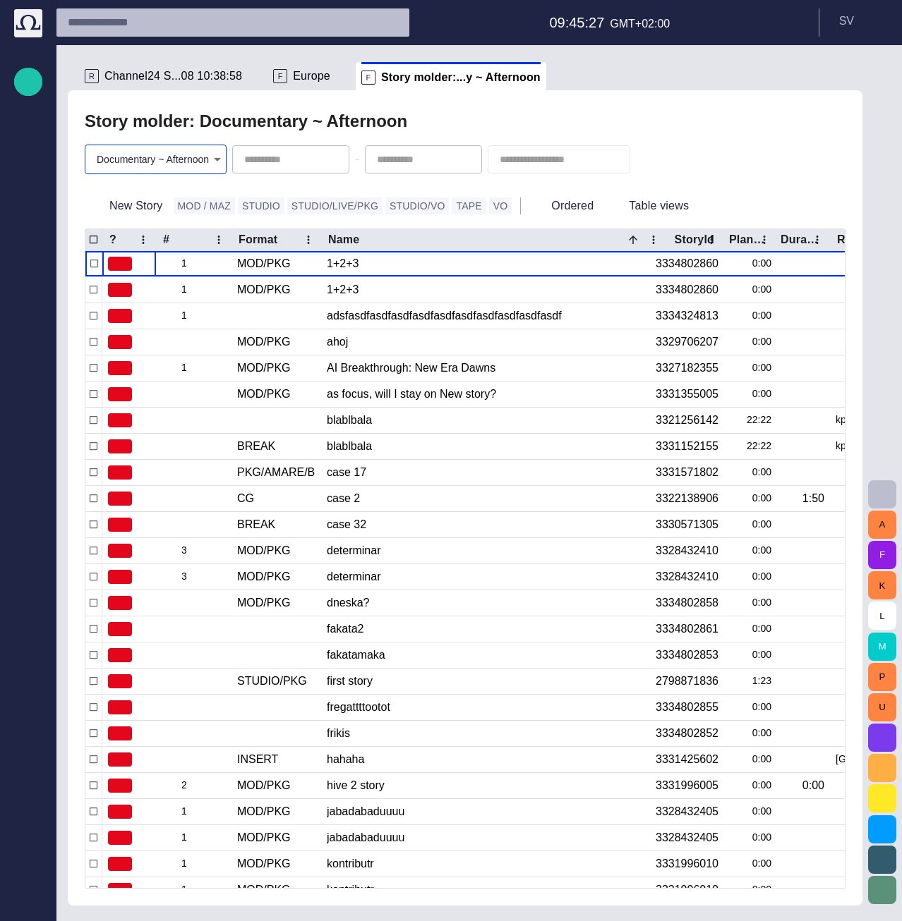
click at [293, 75] on span "Europe" at bounding box center [311, 76] width 37 height 14
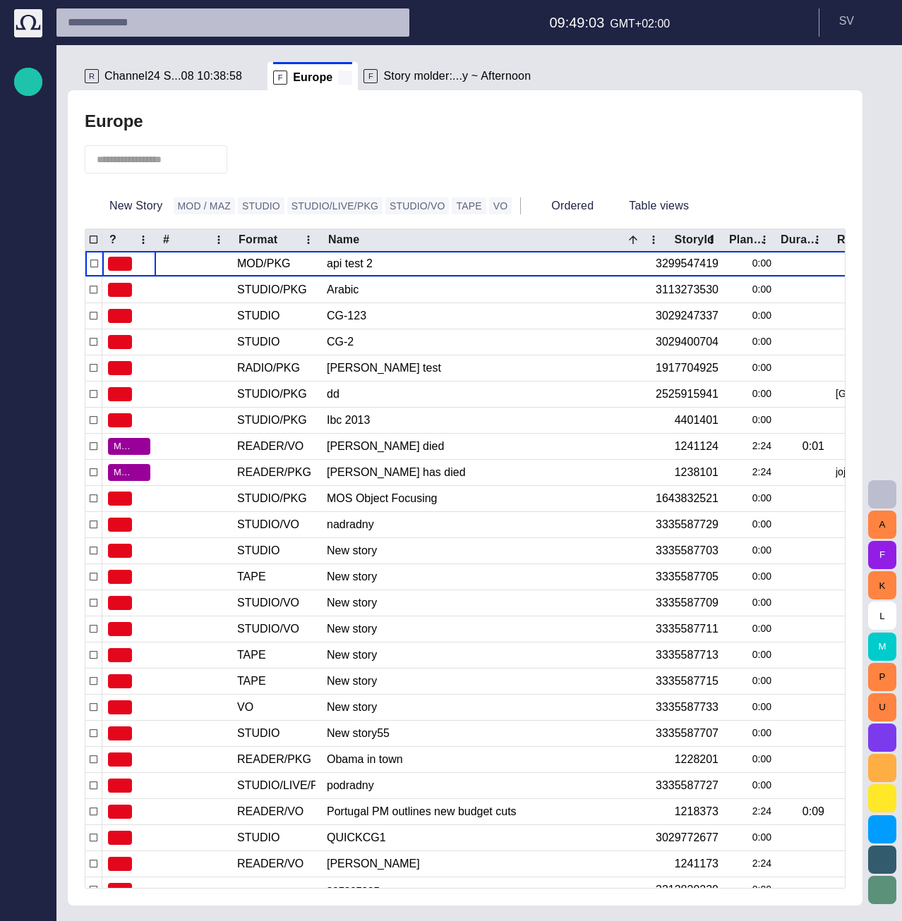
click at [338, 76] on span at bounding box center [345, 78] width 14 height 14
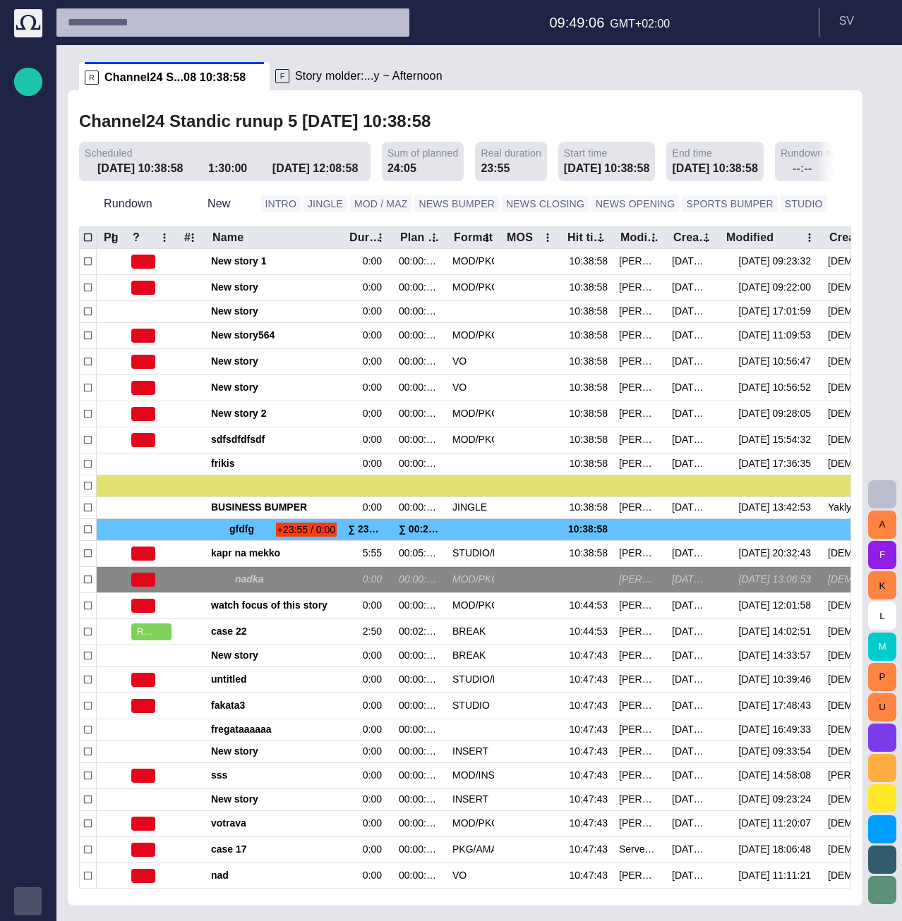
click at [28, 902] on span "button" at bounding box center [28, 901] width 11 height 11
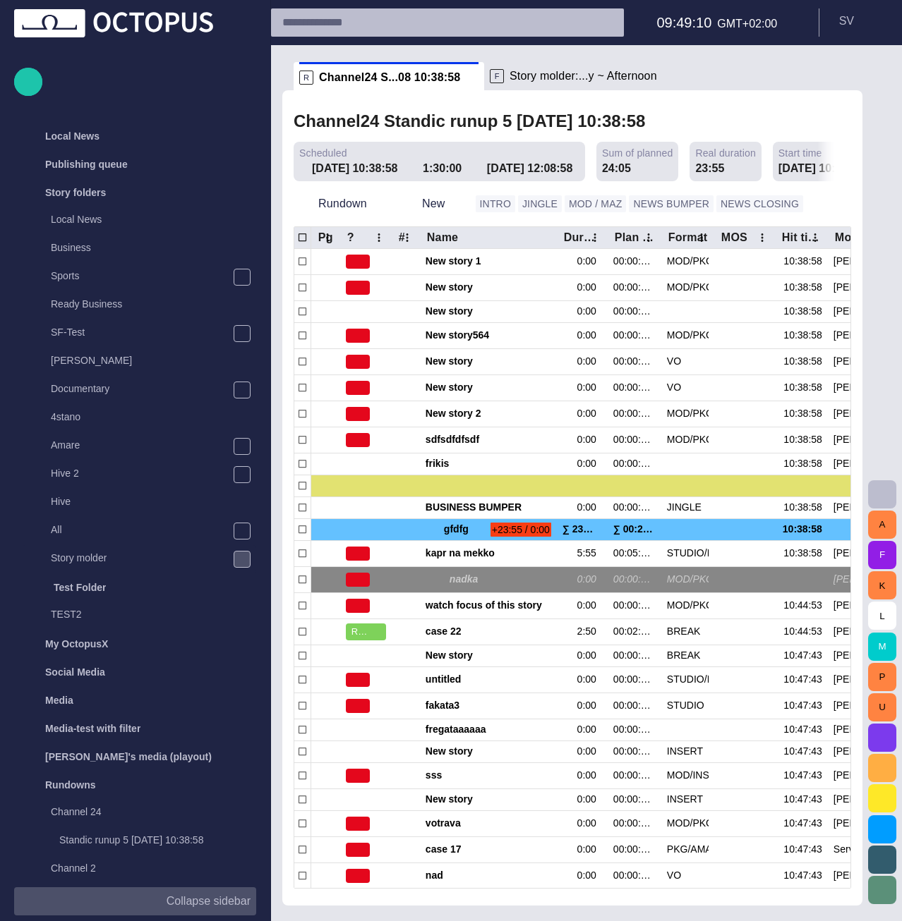
click at [238, 555] on span "main menu" at bounding box center [241, 559] width 11 height 11
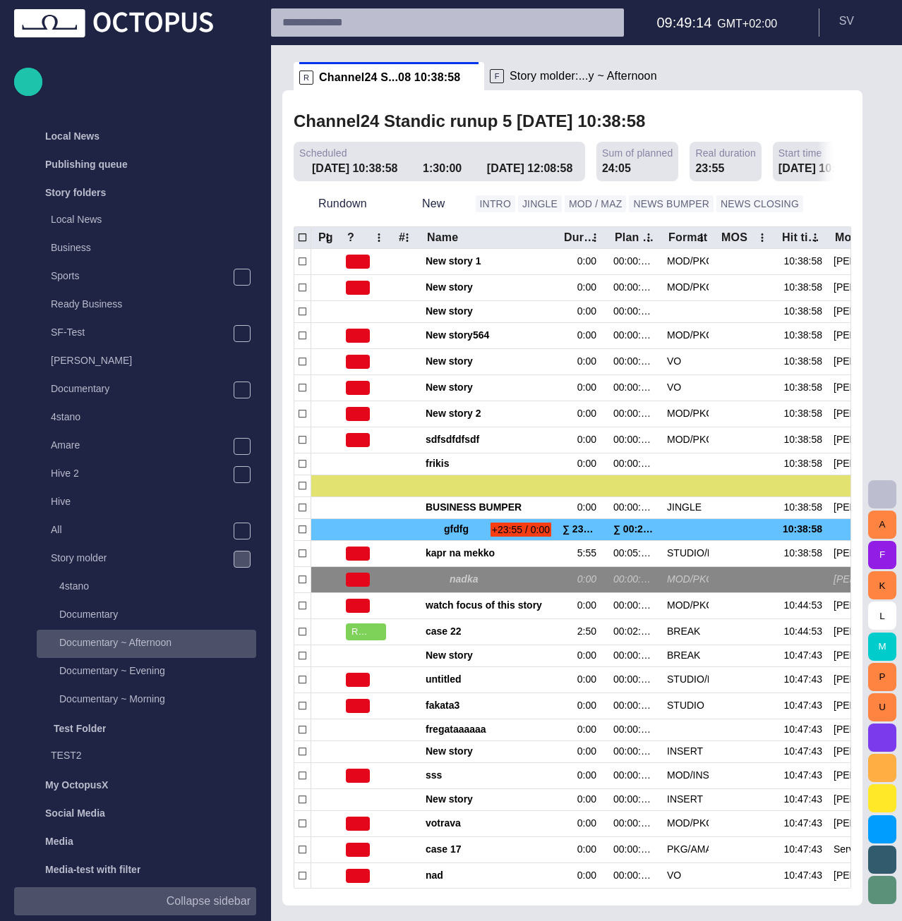
click at [111, 639] on p "Documentary ~ Afternoon" at bounding box center [157, 643] width 197 height 14
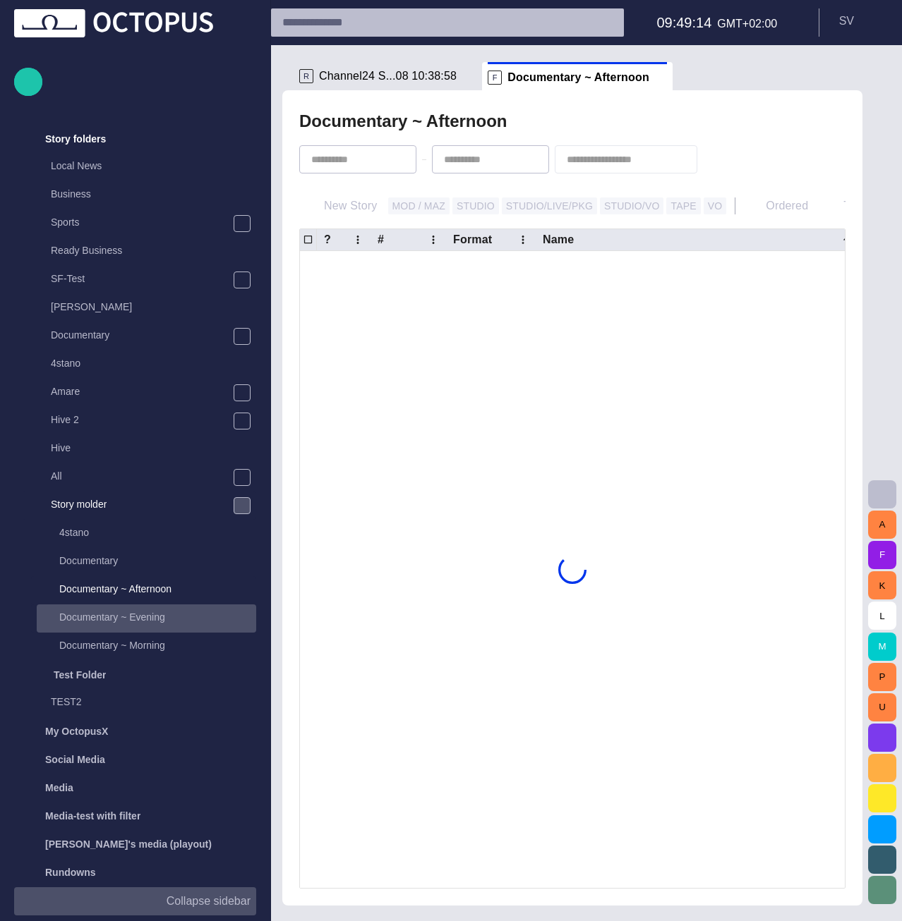
scroll to position [56, 0]
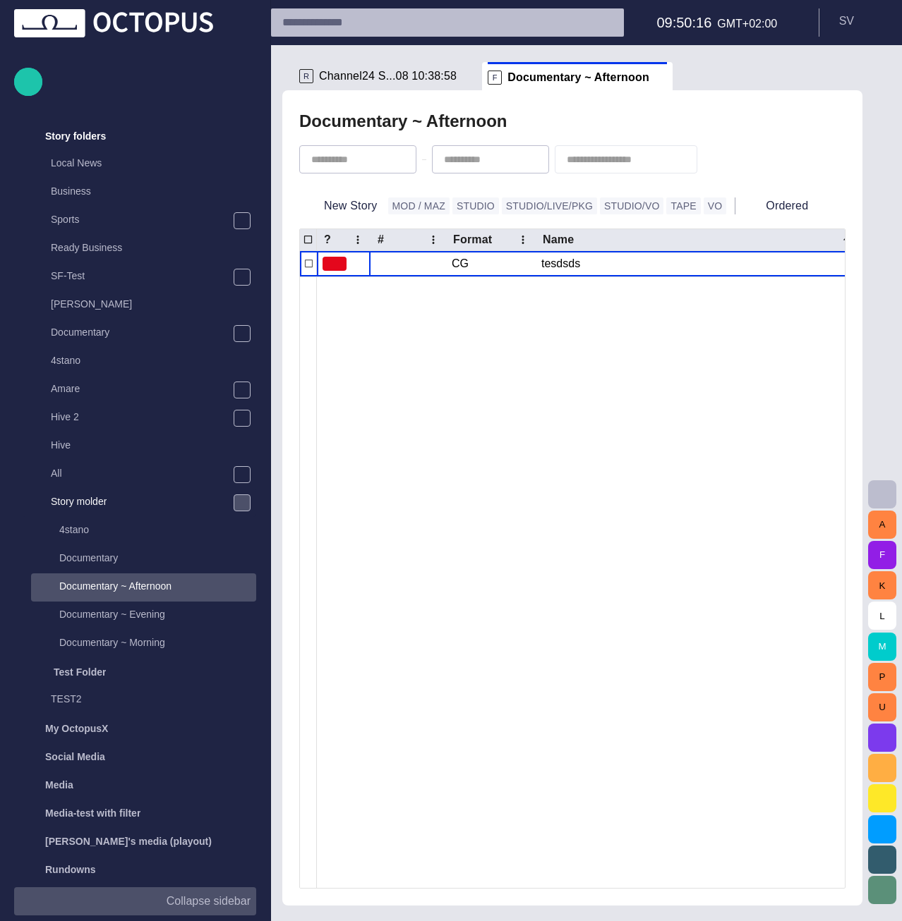
click at [186, 902] on p "Collapse sidebar" at bounding box center [209, 901] width 84 height 17
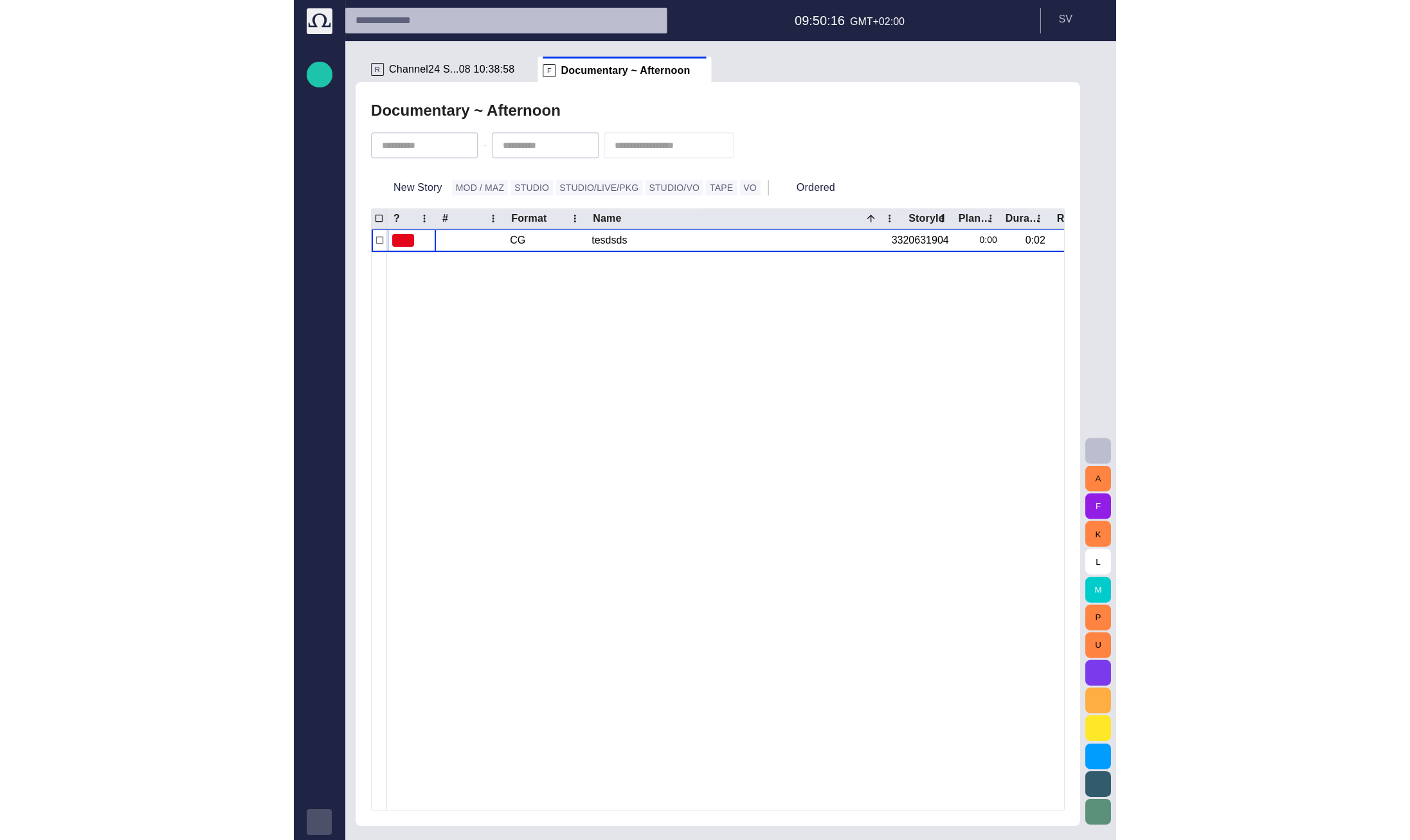
scroll to position [0, 0]
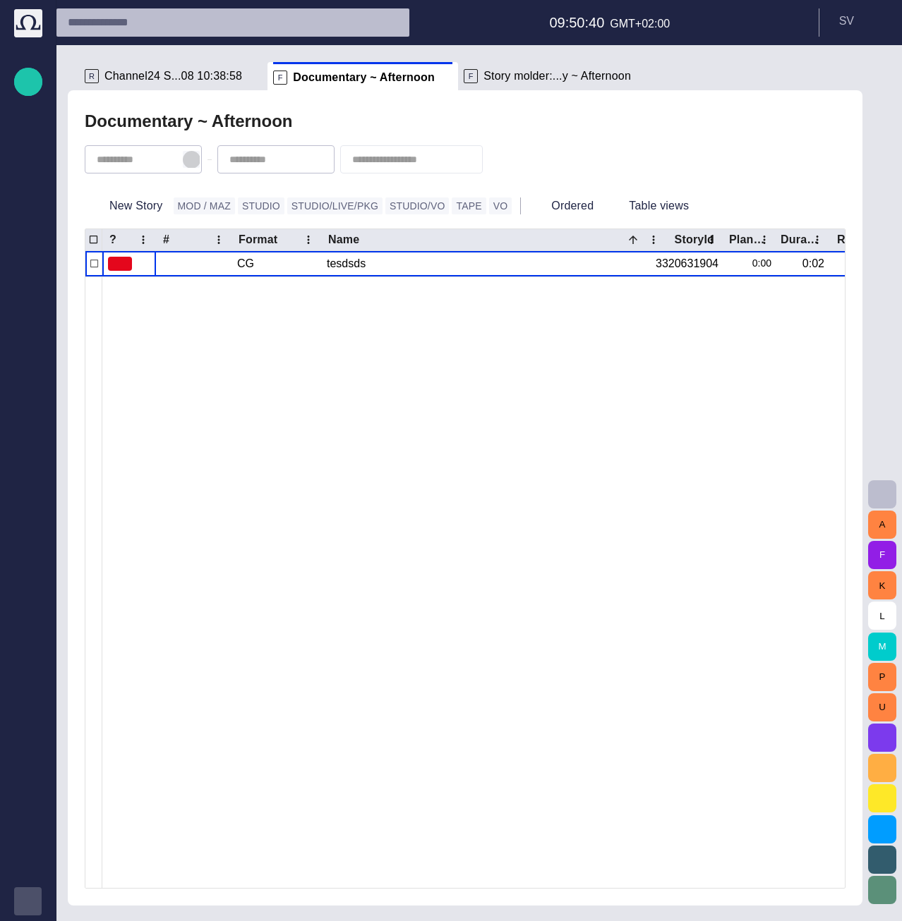
click at [197, 158] on span "button" at bounding box center [191, 159] width 11 height 11
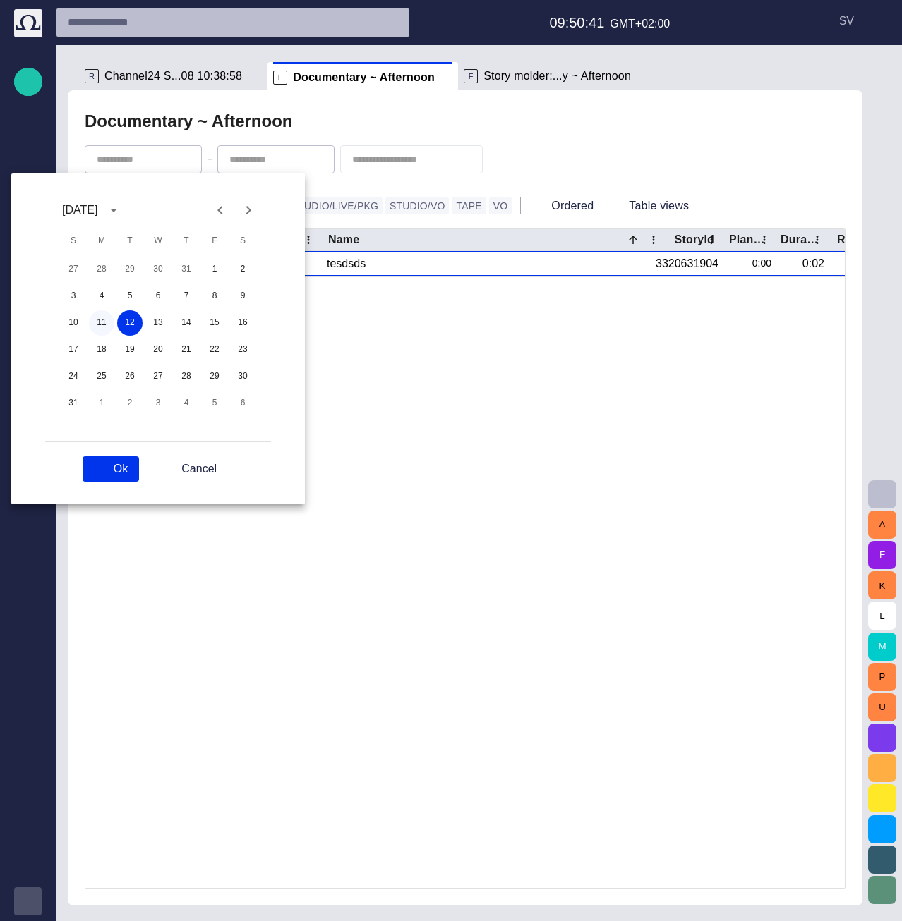
click at [107, 320] on button "11" at bounding box center [101, 322] width 25 height 25
click at [76, 320] on button "10" at bounding box center [73, 322] width 25 height 25
click at [116, 468] on button "Ok" at bounding box center [111, 468] width 56 height 25
type input "**********"
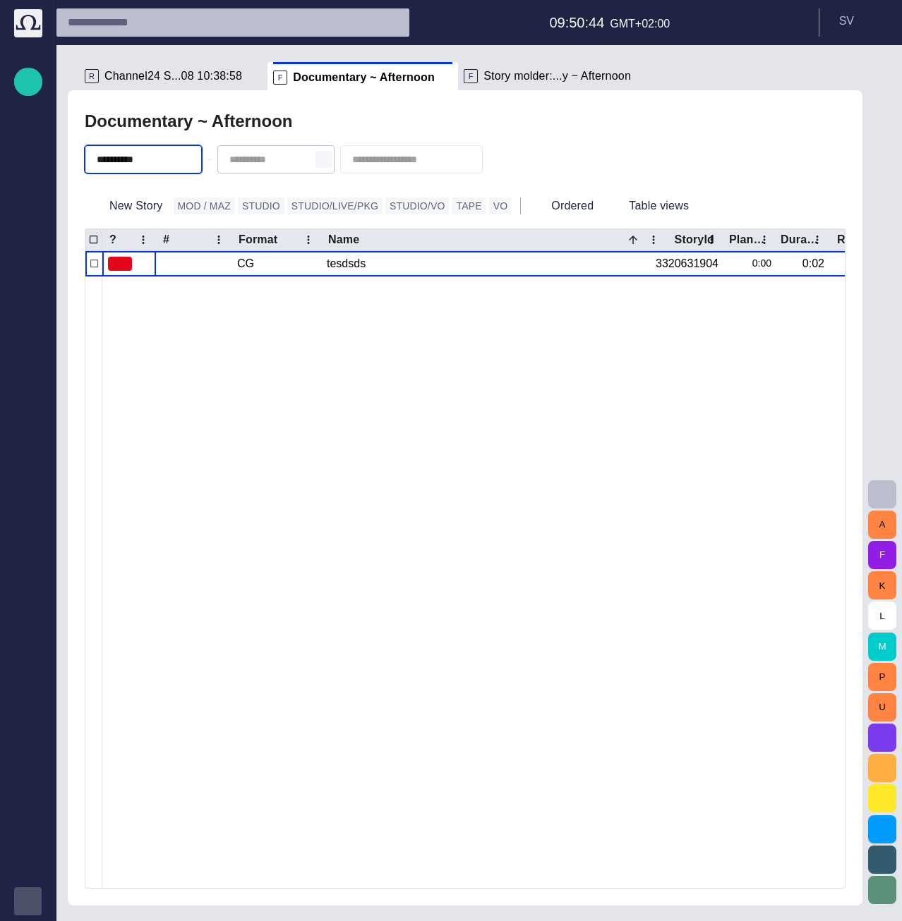
click at [329, 157] on span "button" at bounding box center [323, 159] width 11 height 11
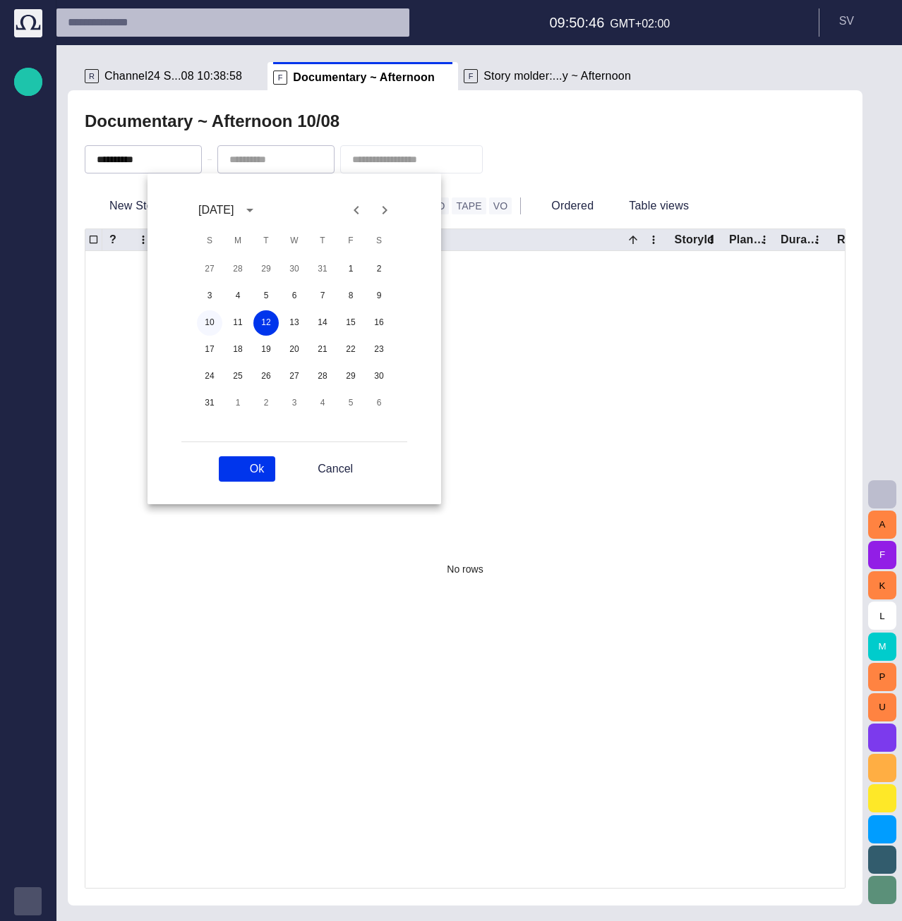
click at [211, 325] on button "10" at bounding box center [209, 322] width 25 height 25
click at [253, 466] on button "Ok" at bounding box center [247, 468] width 56 height 25
type input "**********"
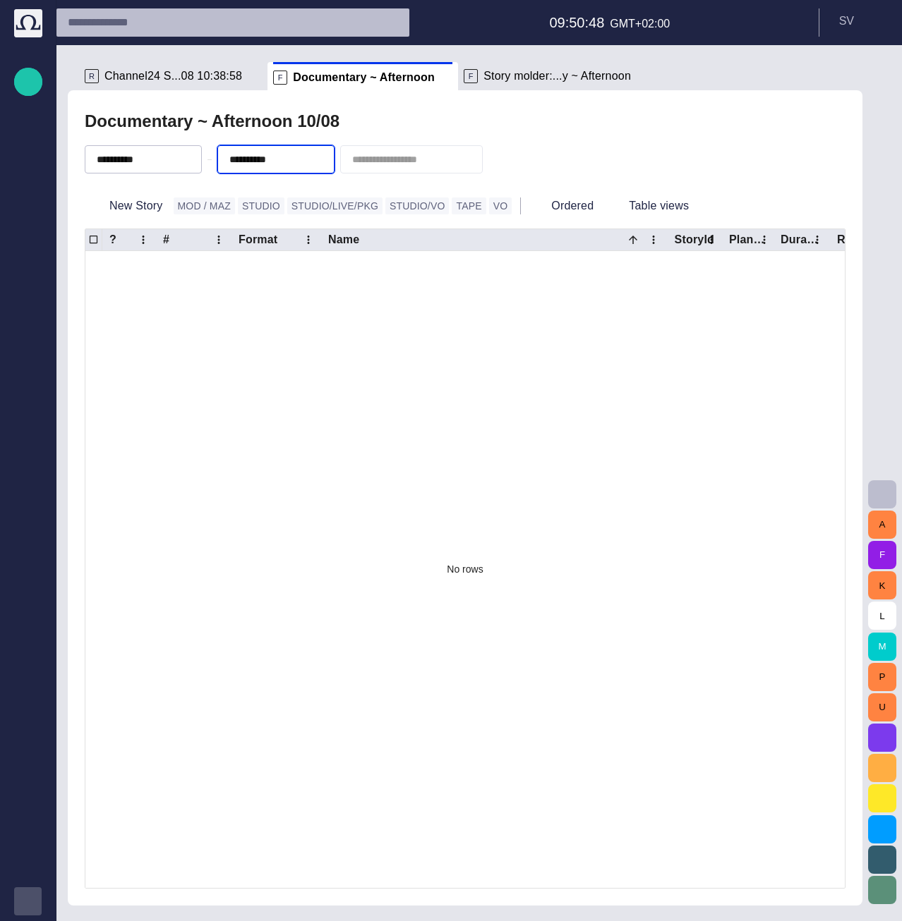
click at [282, 381] on div "No rows" at bounding box center [464, 569] width 759 height 637
click at [140, 211] on button "New Story" at bounding box center [126, 205] width 83 height 25
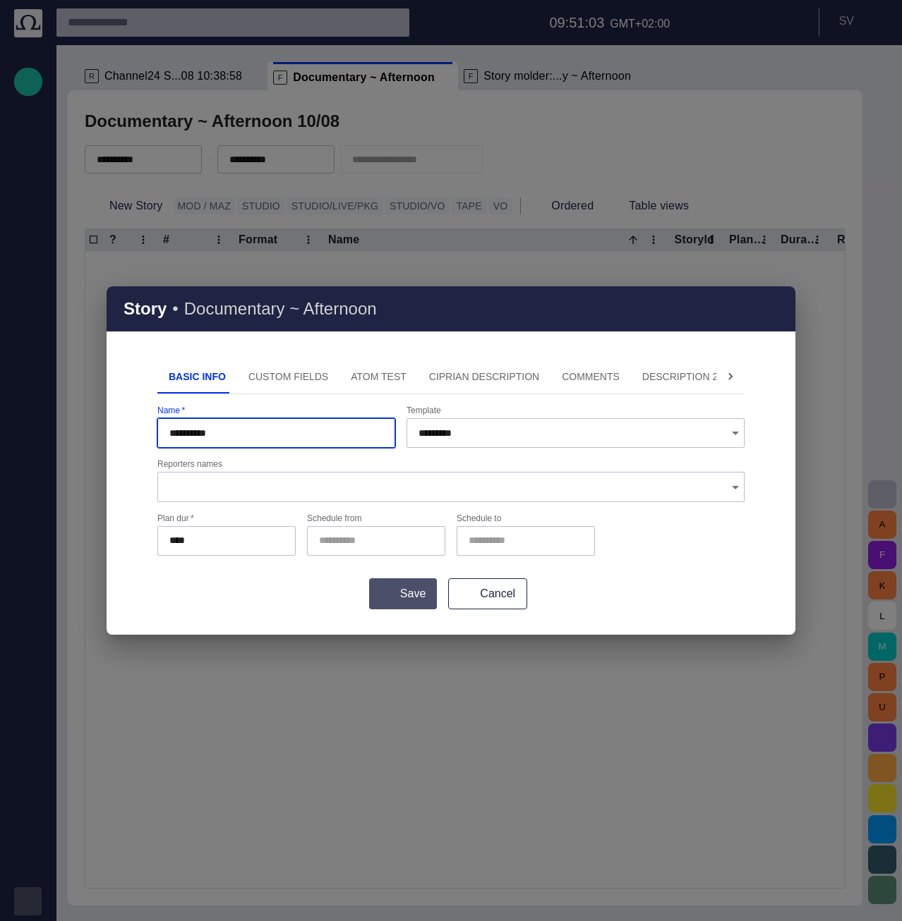
type input "**********"
click at [421, 591] on button "Save" at bounding box center [403, 594] width 68 height 31
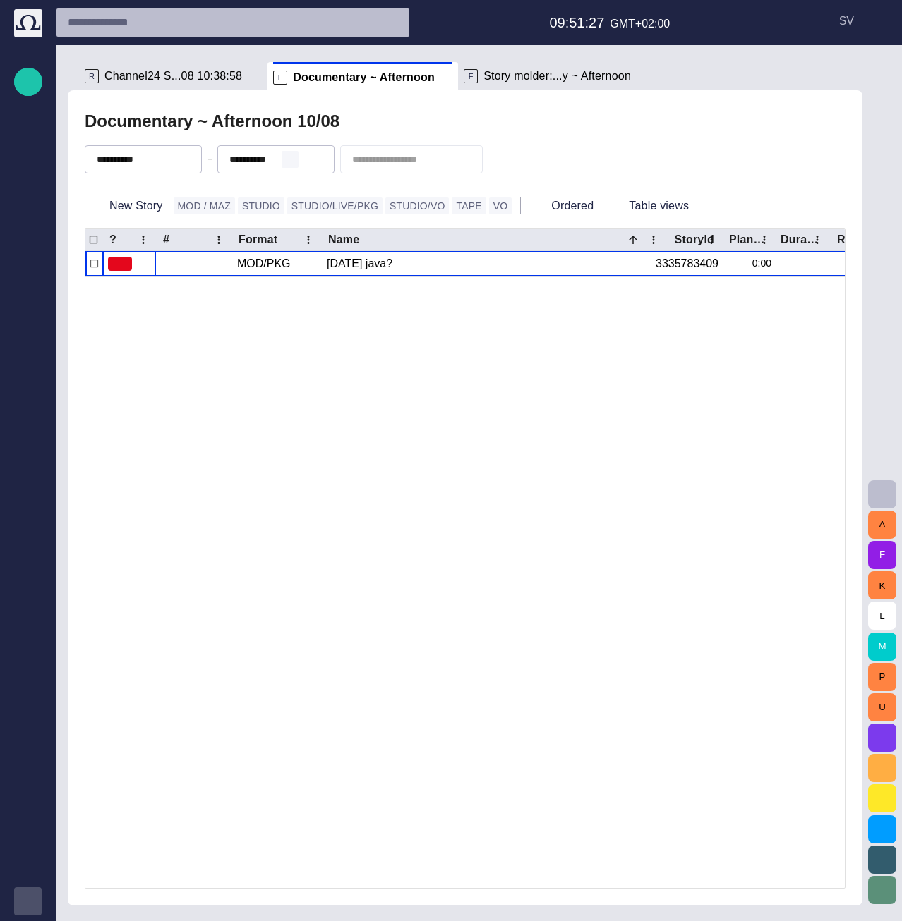
click at [296, 159] on span "button" at bounding box center [289, 159] width 11 height 11
click at [163, 159] on span "button" at bounding box center [157, 159] width 11 height 11
click at [416, 128] on div "Documentary ~ Afternoon 10/08" at bounding box center [465, 121] width 761 height 28
click at [416, 157] on input "text" at bounding box center [401, 159] width 99 height 14
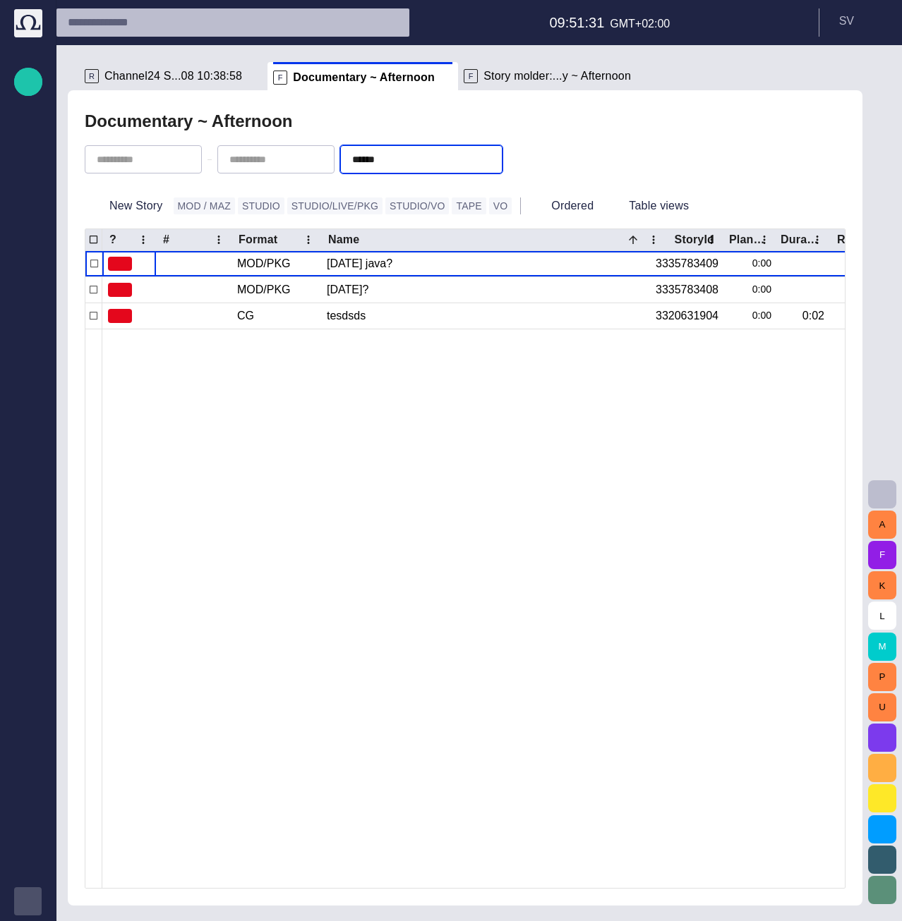
type input "******"
click at [496, 166] on span "button" at bounding box center [489, 159] width 14 height 14
click at [345, 406] on div at bounding box center [625, 609] width 1046 height 560
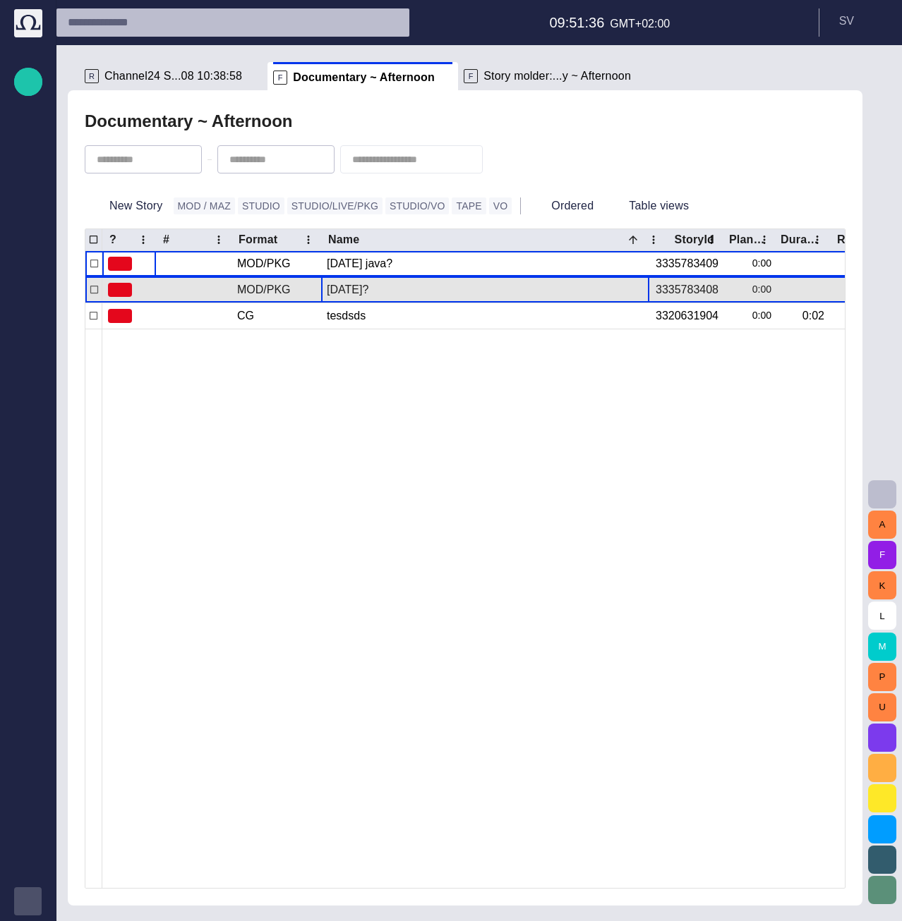
click at [368, 293] on div "[DATE]?" at bounding box center [485, 289] width 317 height 25
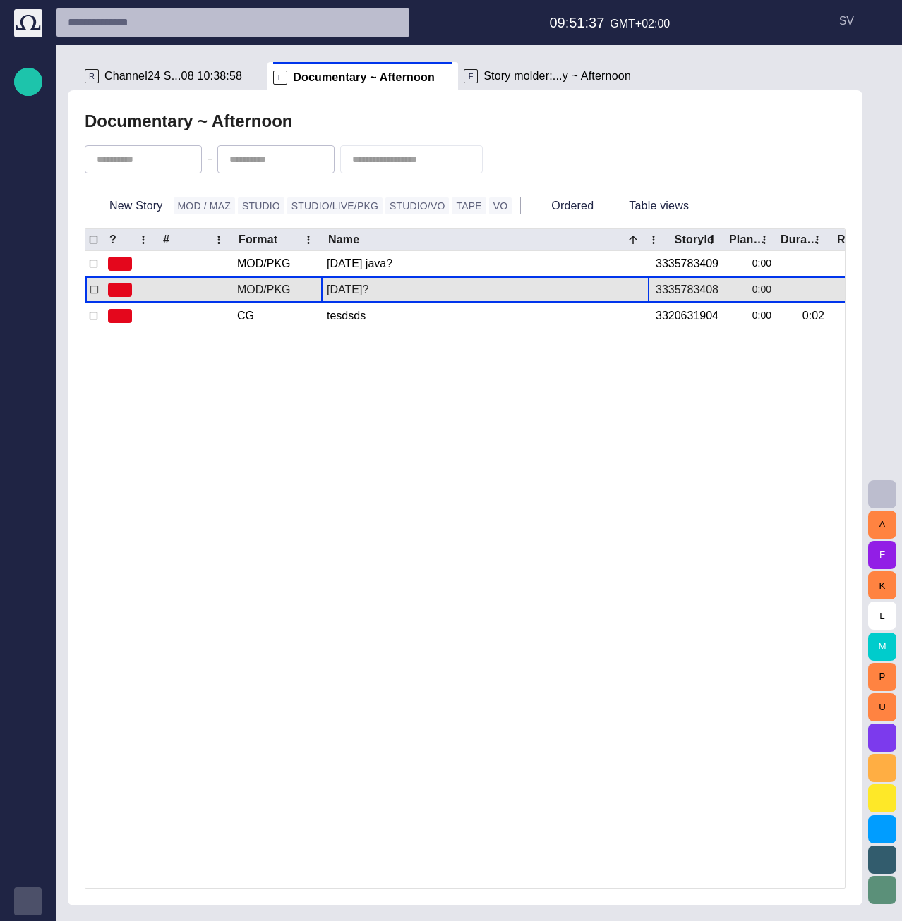
click at [635, 291] on span "button" at bounding box center [639, 290] width 14 height 14
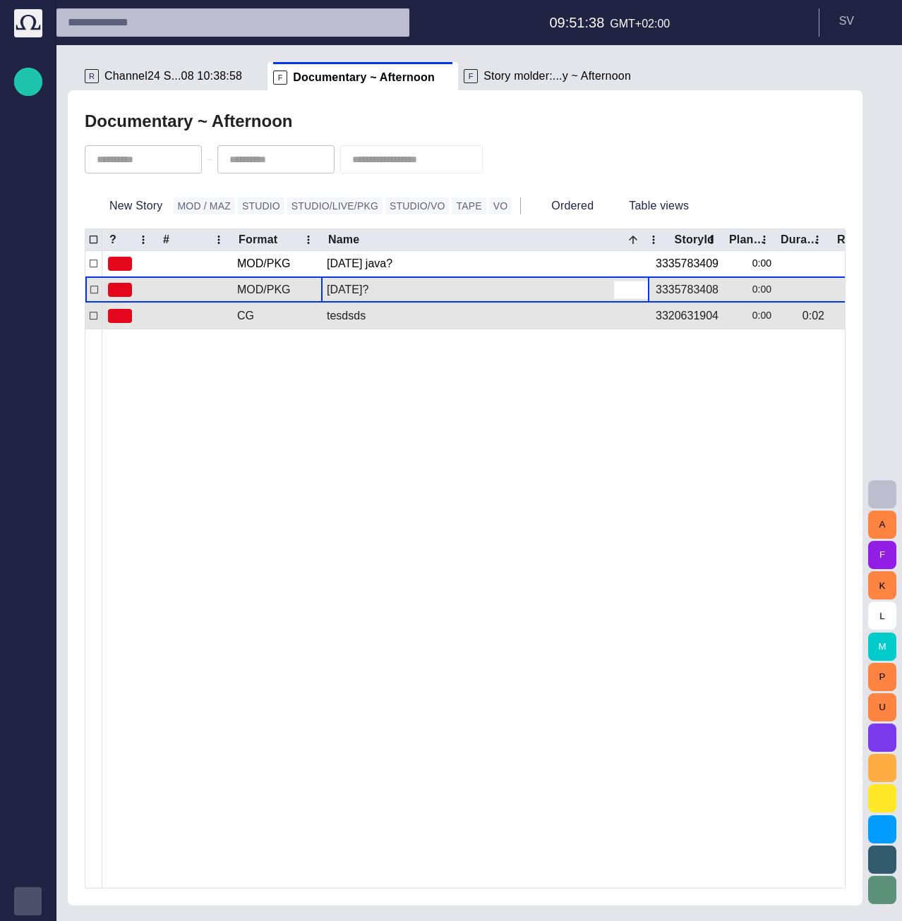
click at [533, 392] on div at bounding box center [625, 609] width 1046 height 560
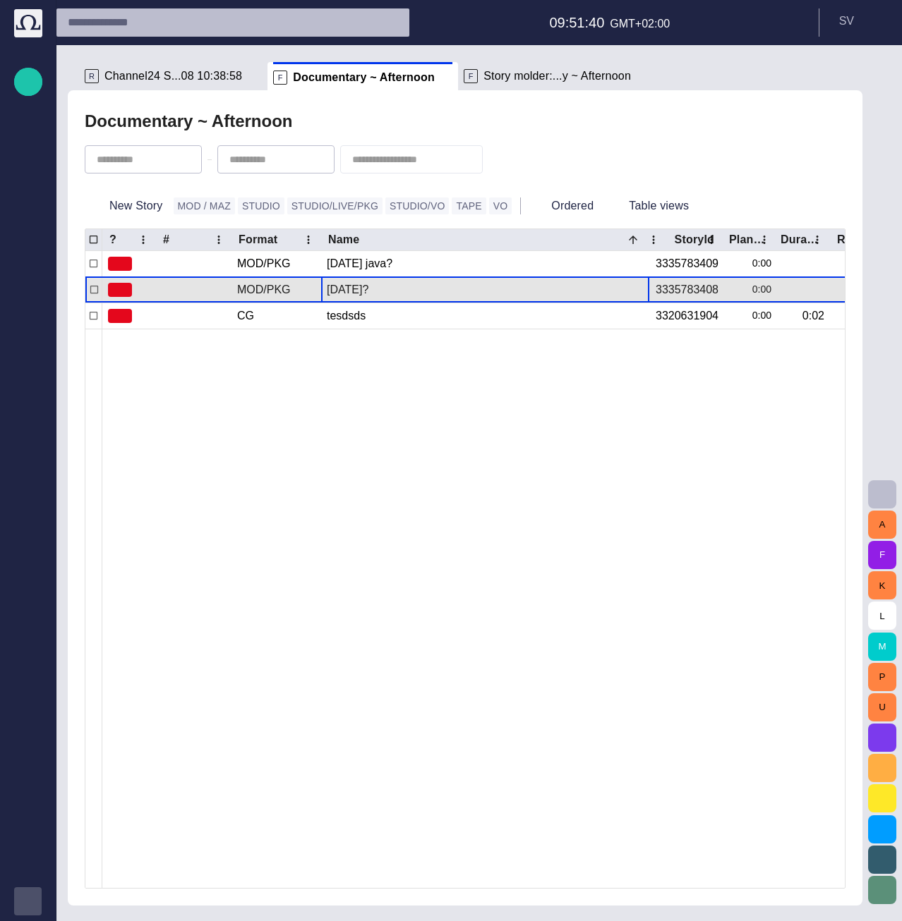
click at [622, 292] on span "button" at bounding box center [622, 290] width 14 height 14
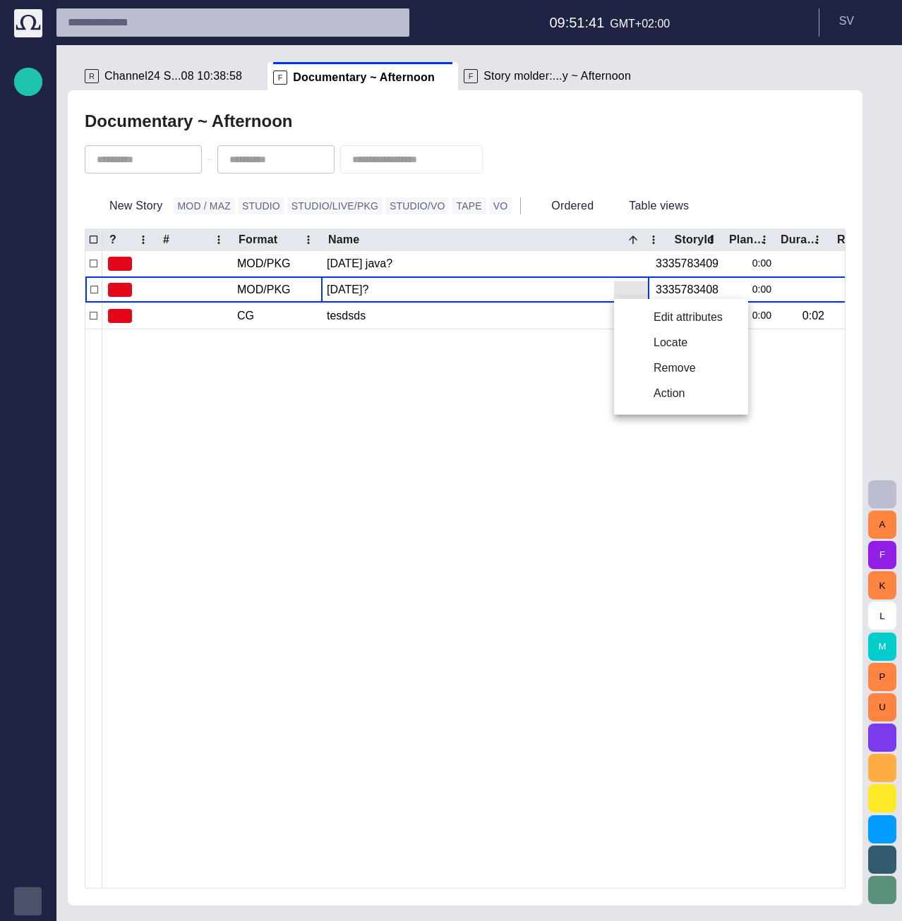
click at [653, 320] on li "Edit attributes" at bounding box center [681, 317] width 134 height 25
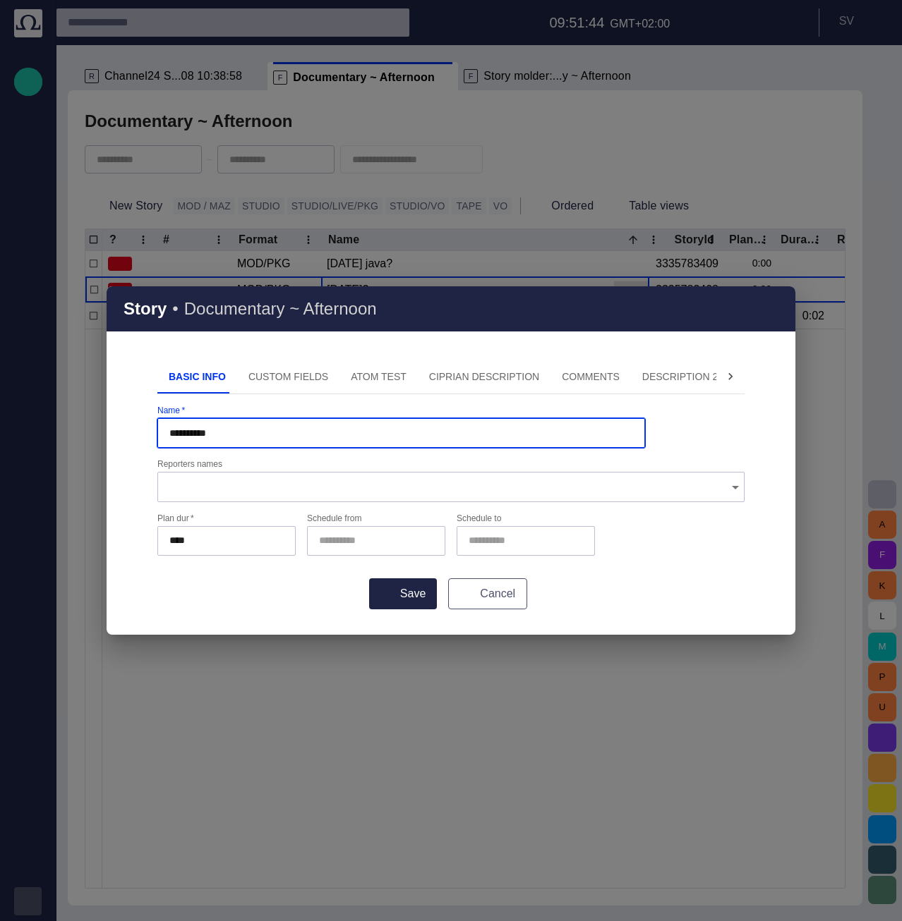
click at [485, 587] on button "Cancel" at bounding box center [487, 594] width 79 height 31
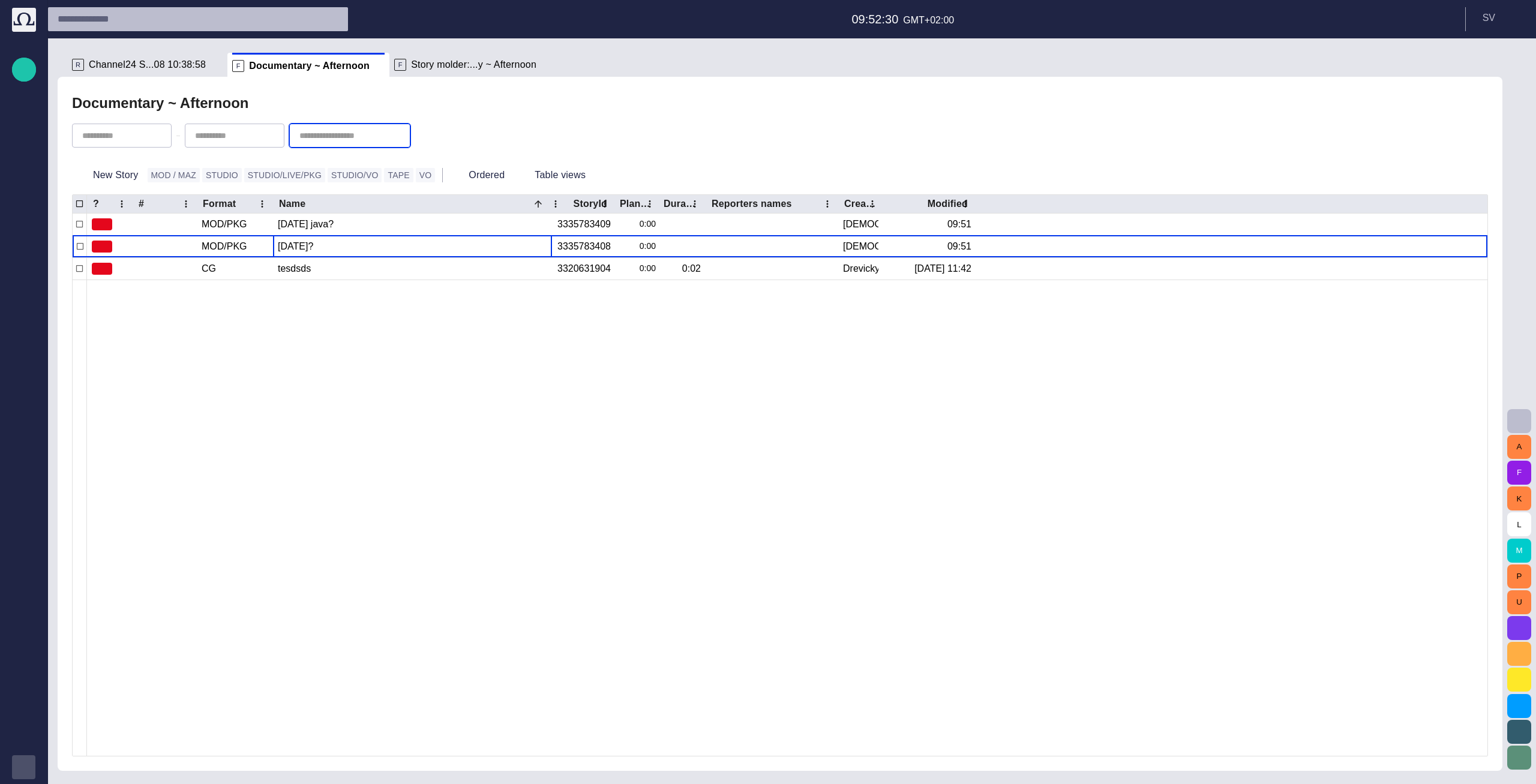
click at [384, 137] on input "text" at bounding box center [341, 135] width 84 height 12
type input "******"
click at [422, 135] on span "button" at bounding box center [416, 135] width 12 height 12
click at [449, 100] on div "Documentary ~ Afternoon" at bounding box center [780, 103] width 1416 height 24
click at [355, 71] on ul "R Channel24 S...08 10:38:58 F Documentary ~ Afternoon F Story molder:...y ~ Aft…" at bounding box center [760, 65] width 1387 height 24
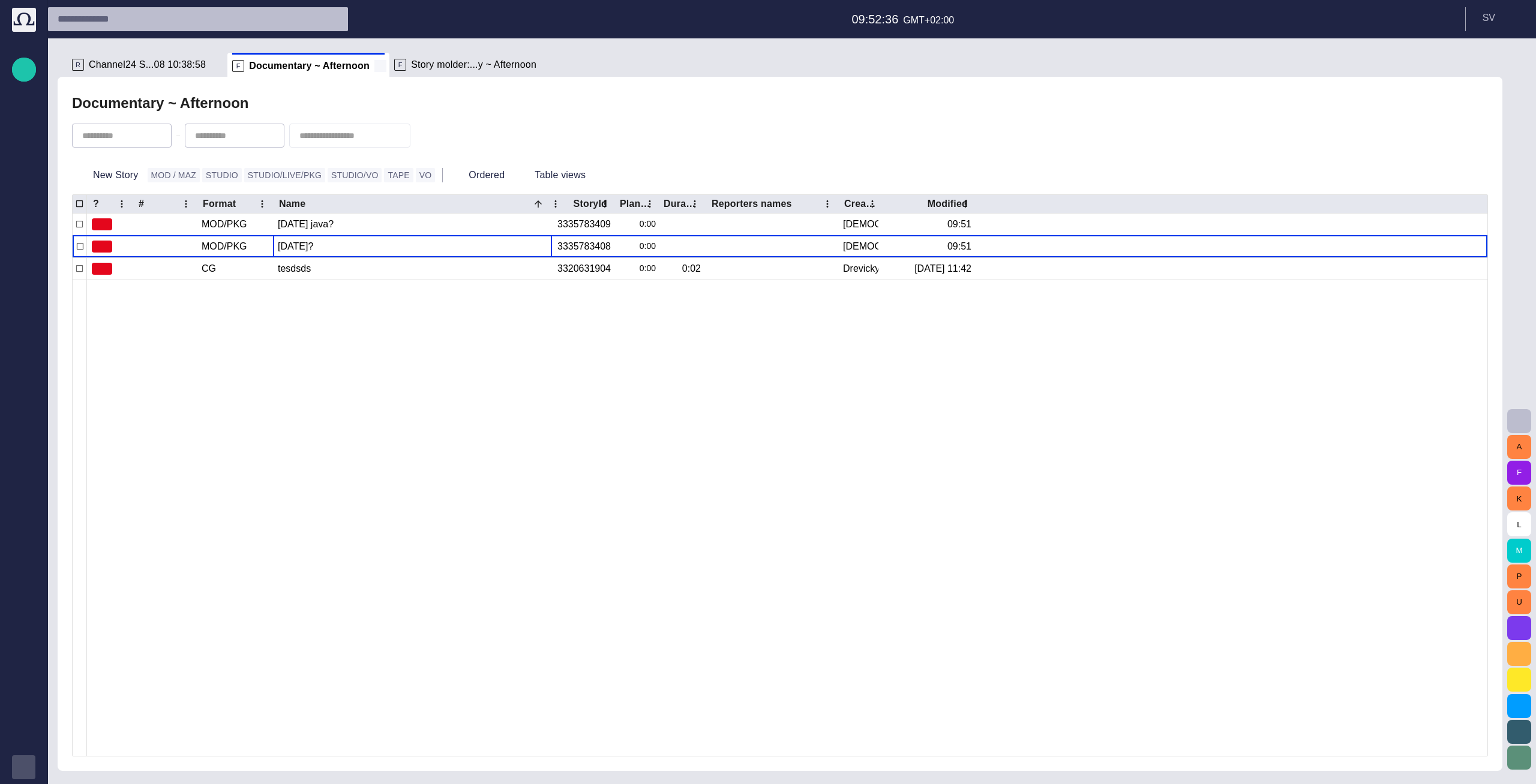
click at [374, 66] on span at bounding box center [380, 66] width 12 height 12
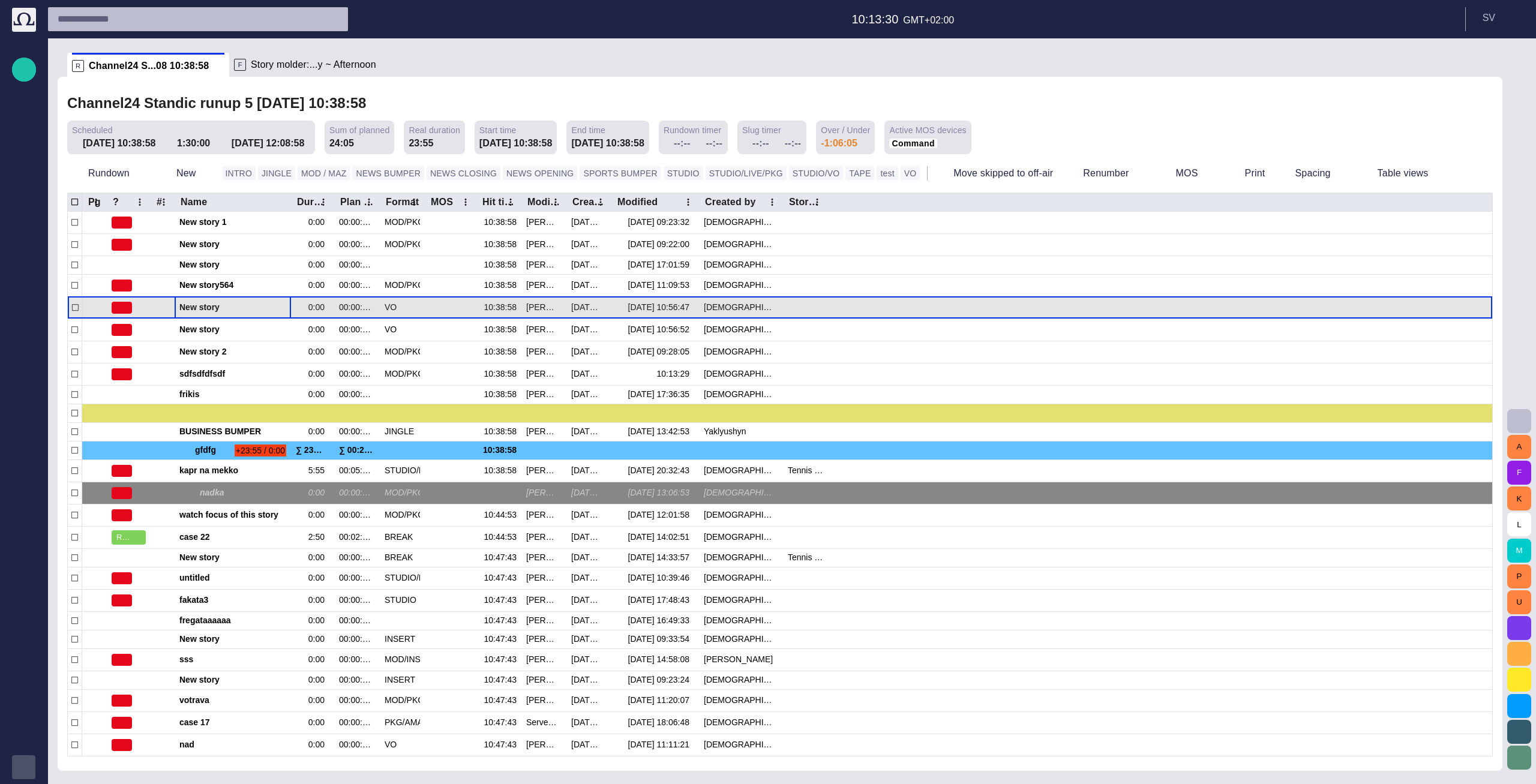
click at [258, 315] on button "button" at bounding box center [253, 307] width 14 height 18
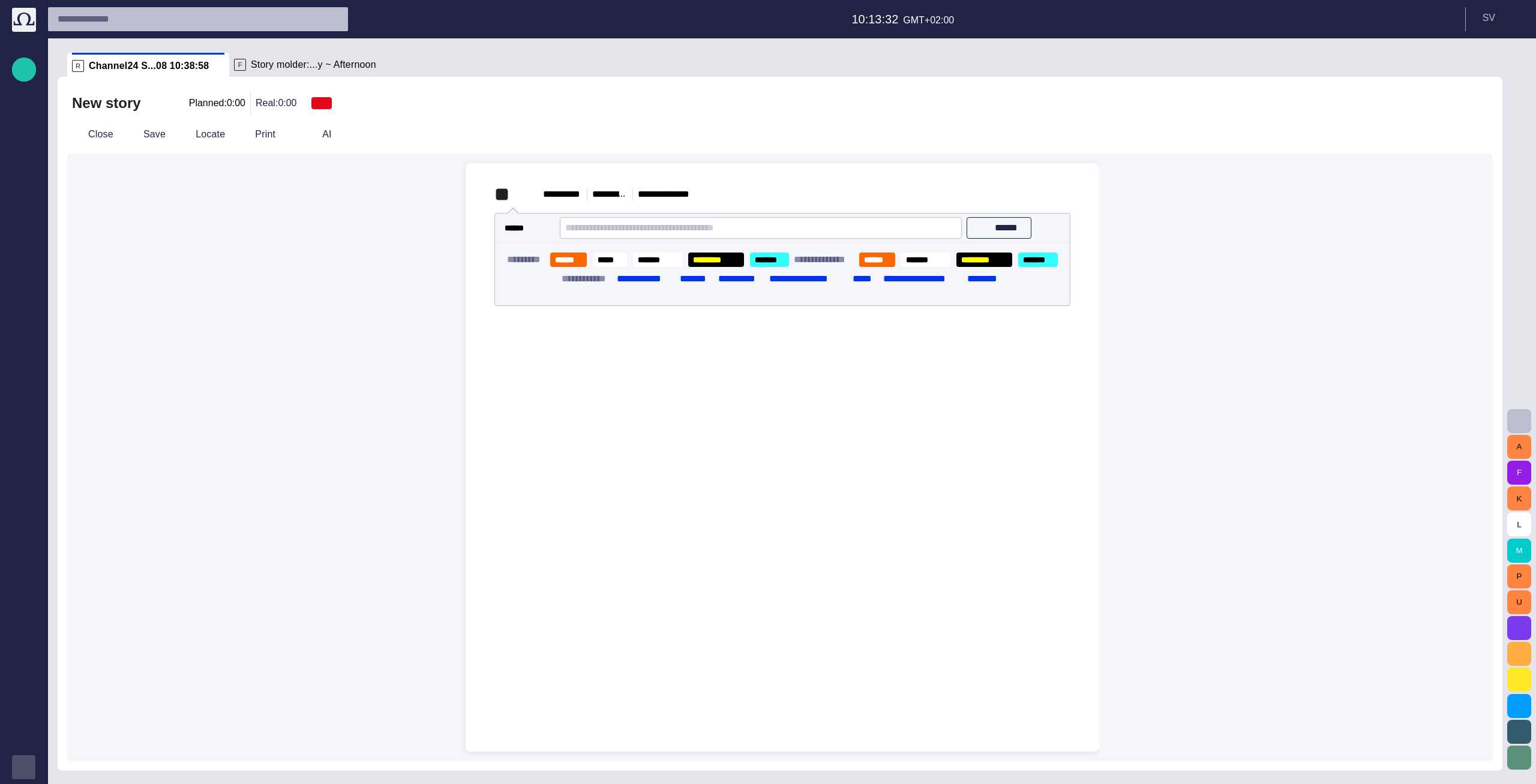
click at [572, 331] on div "**********" at bounding box center [782, 253] width 614 height 181
click at [477, 317] on div "**********" at bounding box center [776, 457] width 648 height 588
click at [475, 315] on button "button" at bounding box center [465, 320] width 24 height 24
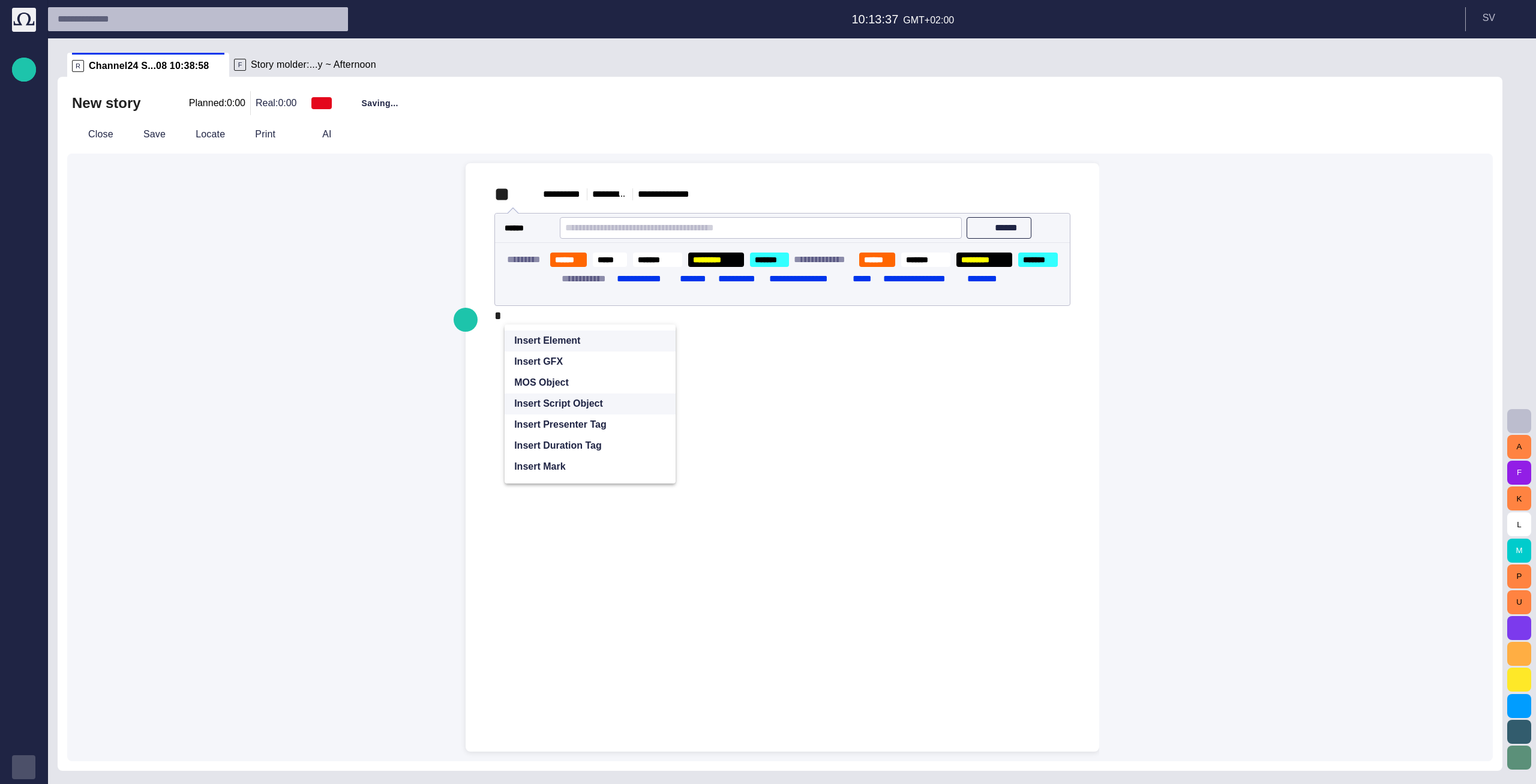
click at [566, 402] on p "Insert Script Object" at bounding box center [559, 403] width 88 height 14
click at [577, 423] on span "Technical note" at bounding box center [594, 425] width 106 height 12
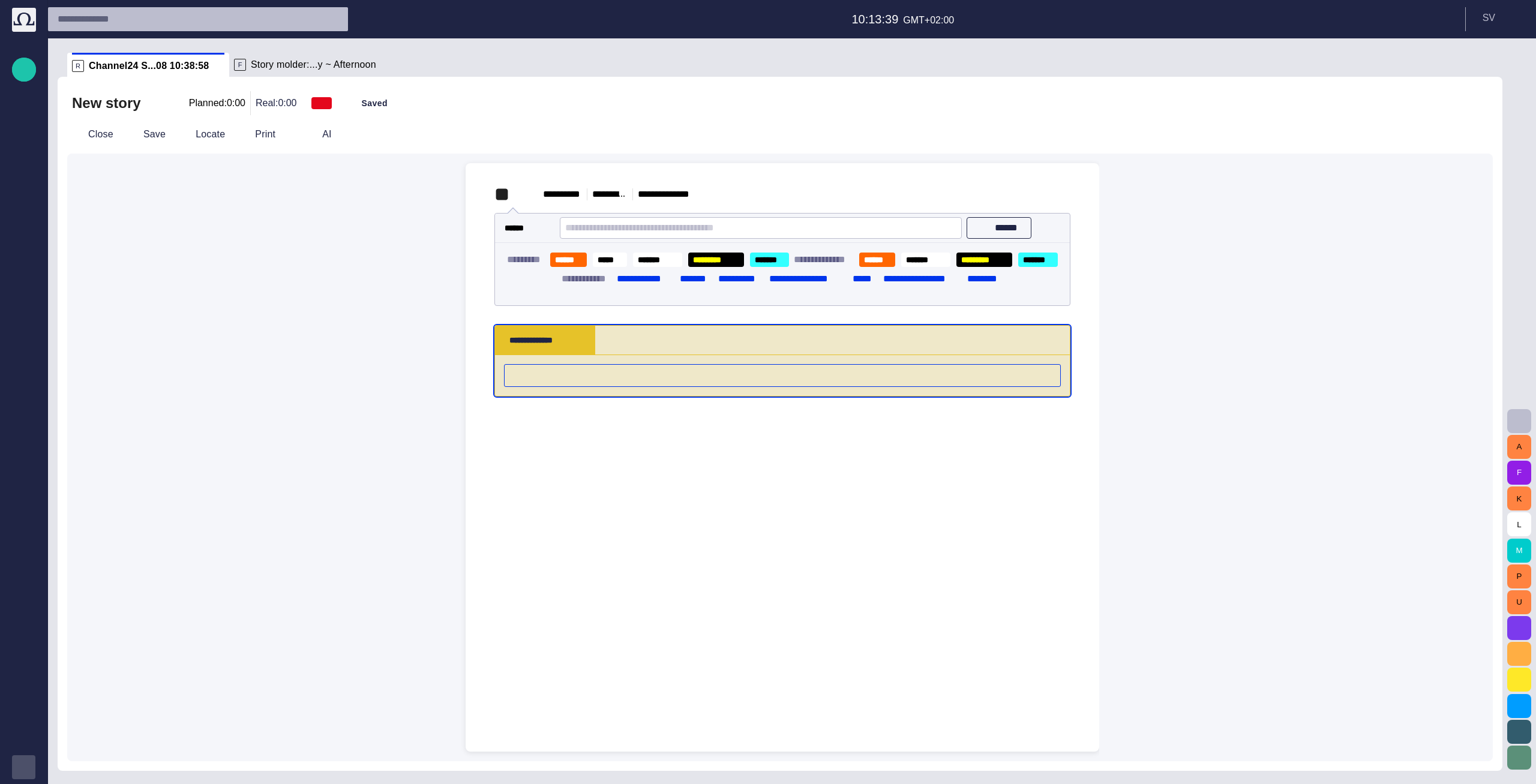
click at [572, 425] on div "**********" at bounding box center [782, 299] width 614 height 272
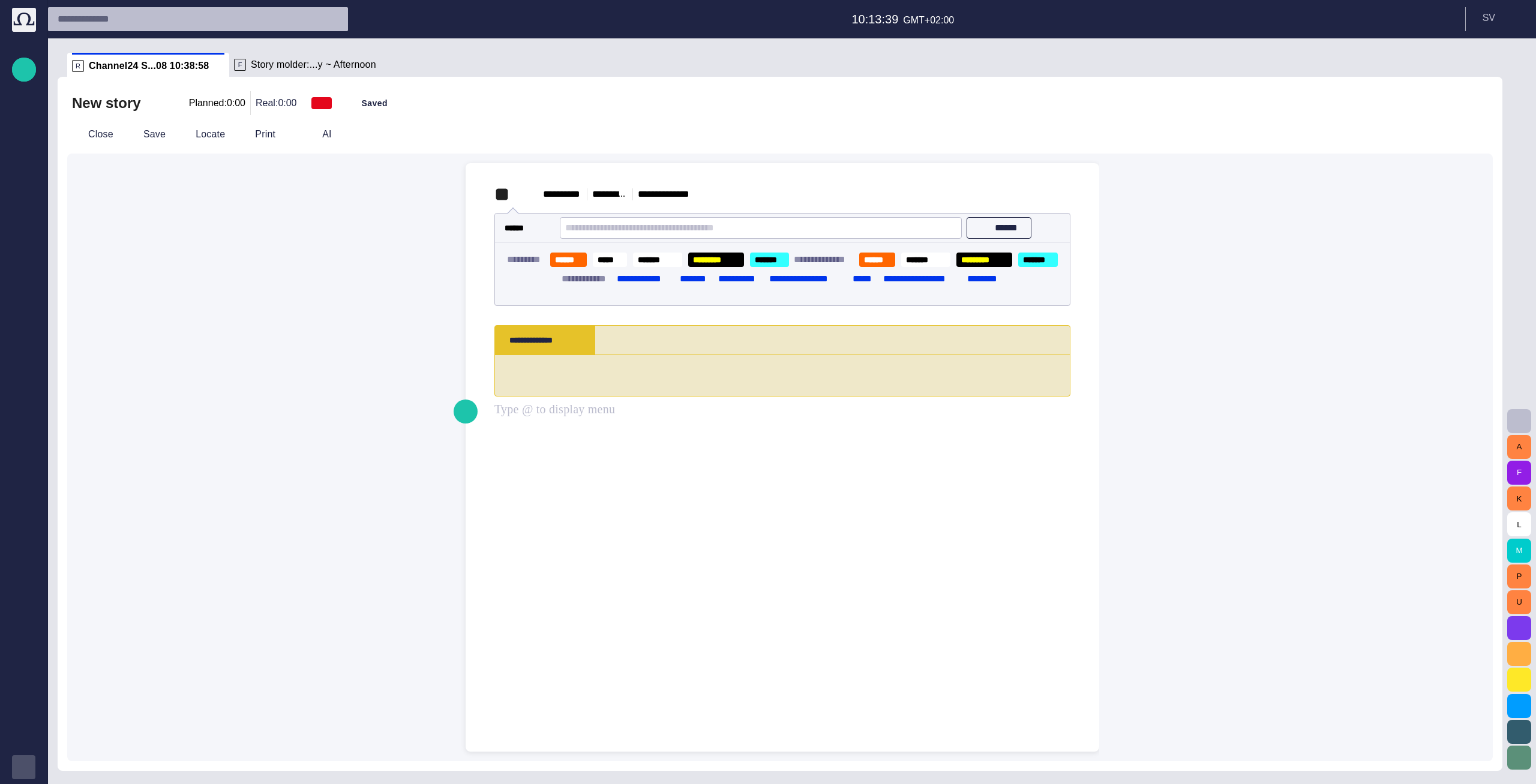
click at [563, 386] on div "*" at bounding box center [782, 375] width 555 height 21
click at [595, 462] on div at bounding box center [782, 594] width 614 height 317
click at [550, 376] on textarea at bounding box center [782, 376] width 555 height 12
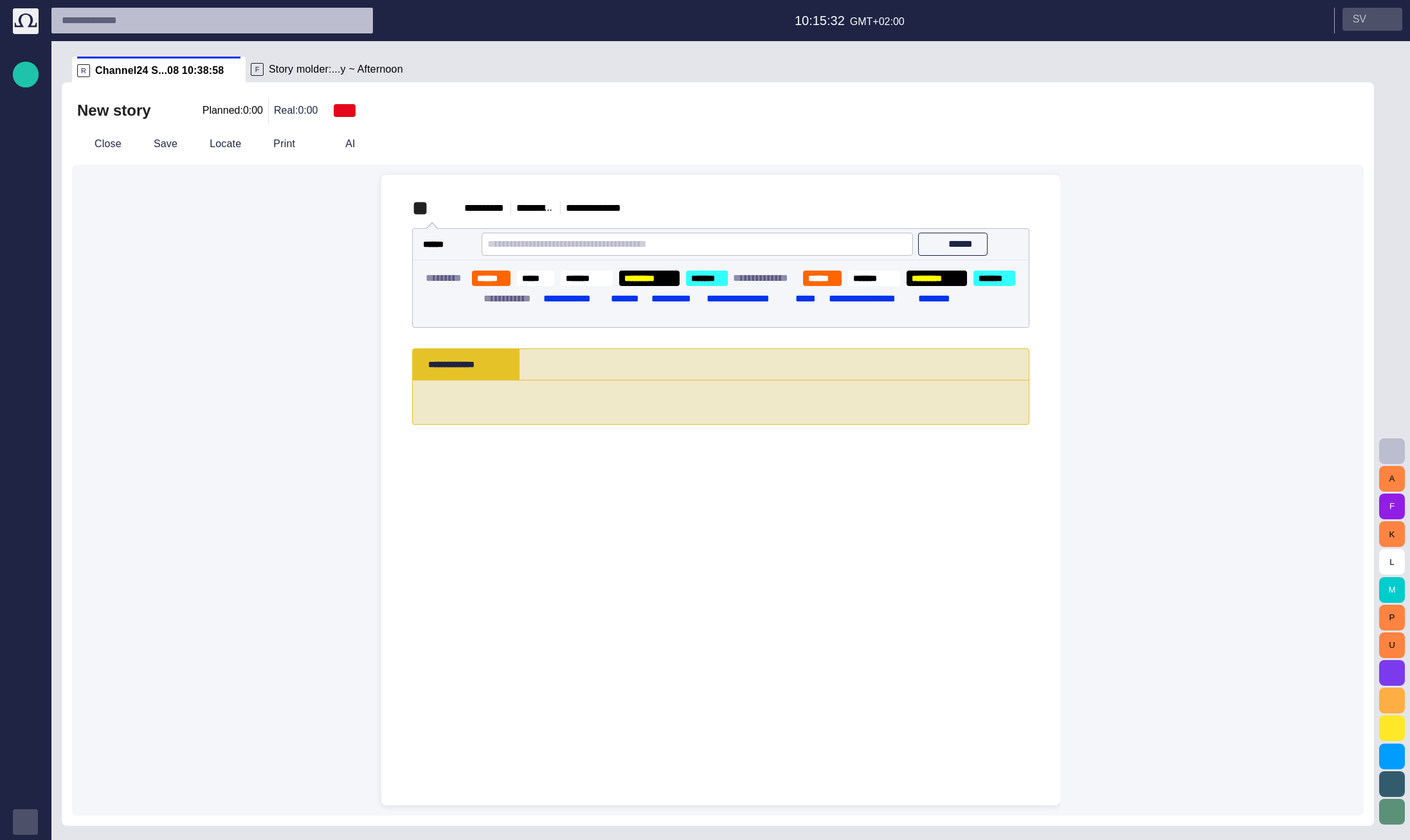
click at [821, 18] on p "S V" at bounding box center [1359, 19] width 14 height 15
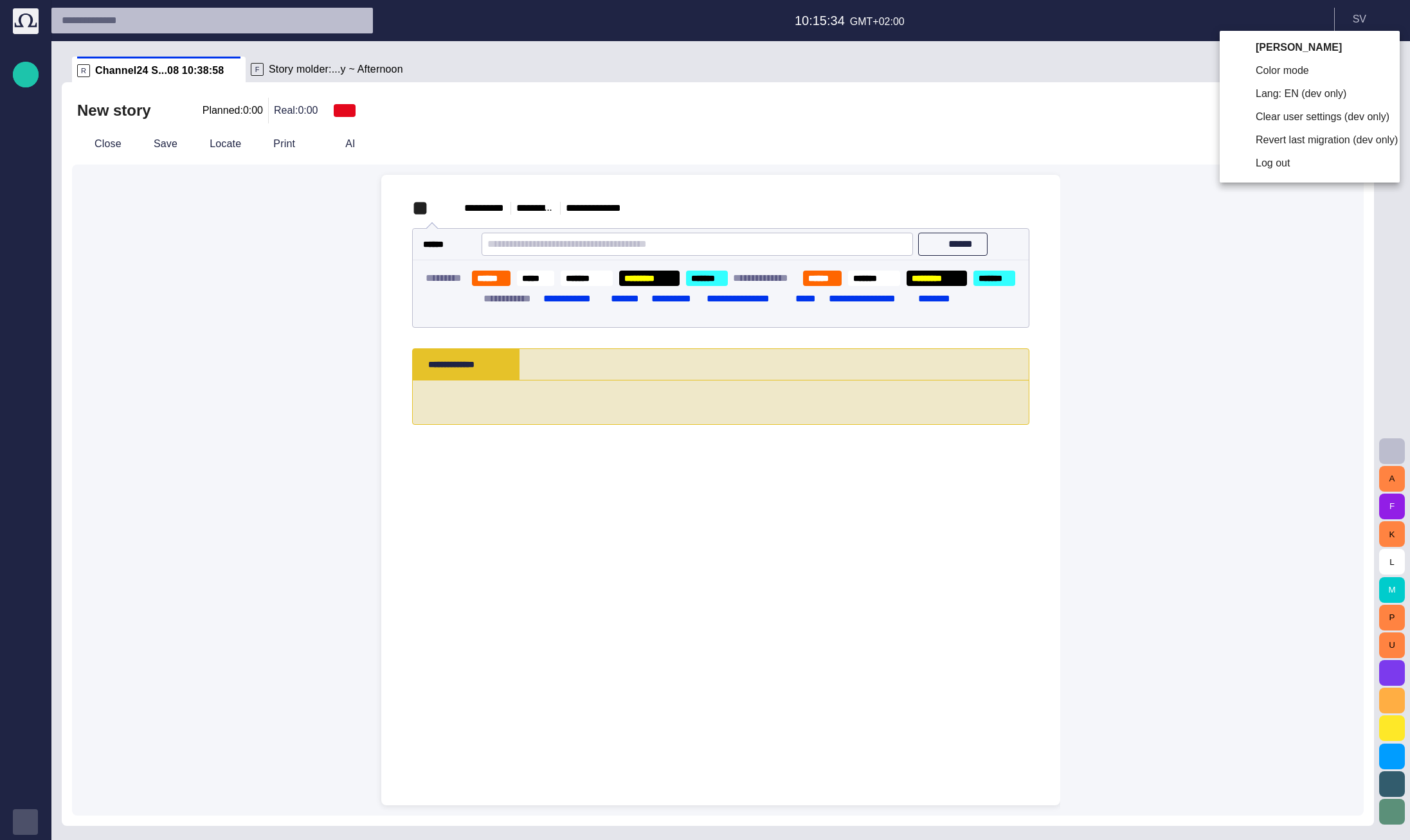
click at [821, 161] on li "Log out" at bounding box center [1310, 163] width 180 height 23
